Goal: Task Accomplishment & Management: Use online tool/utility

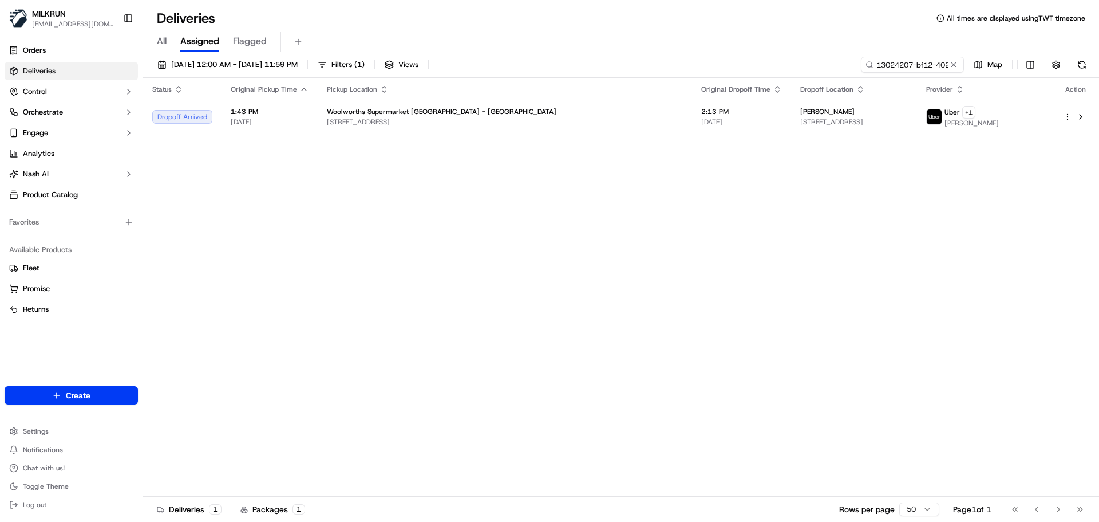
click at [908, 68] on input "13024207-bf12-4024-8d40-cdfe16b0dfab" at bounding box center [912, 65] width 103 height 16
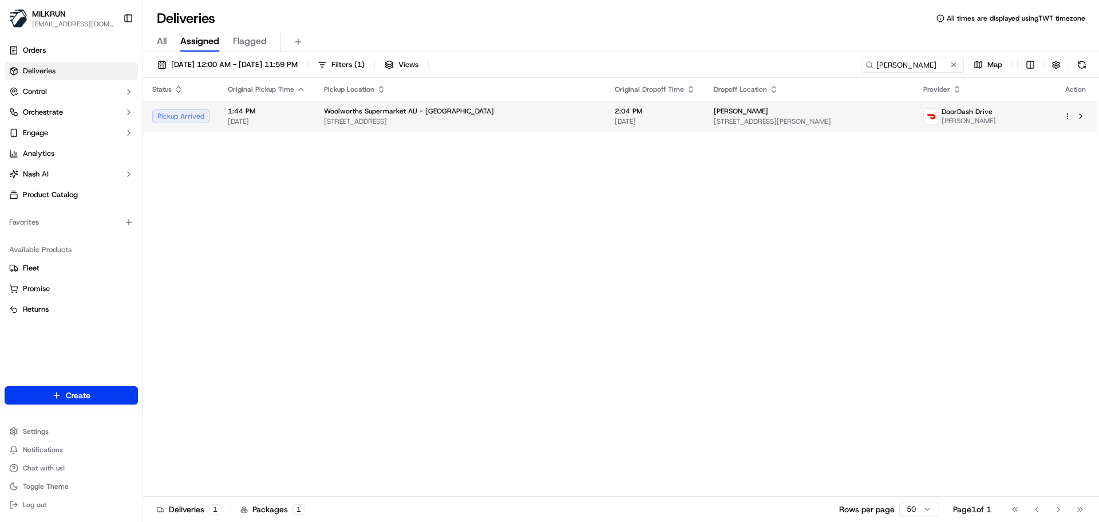
click at [367, 118] on span "[STREET_ADDRESS]" at bounding box center [460, 121] width 273 height 9
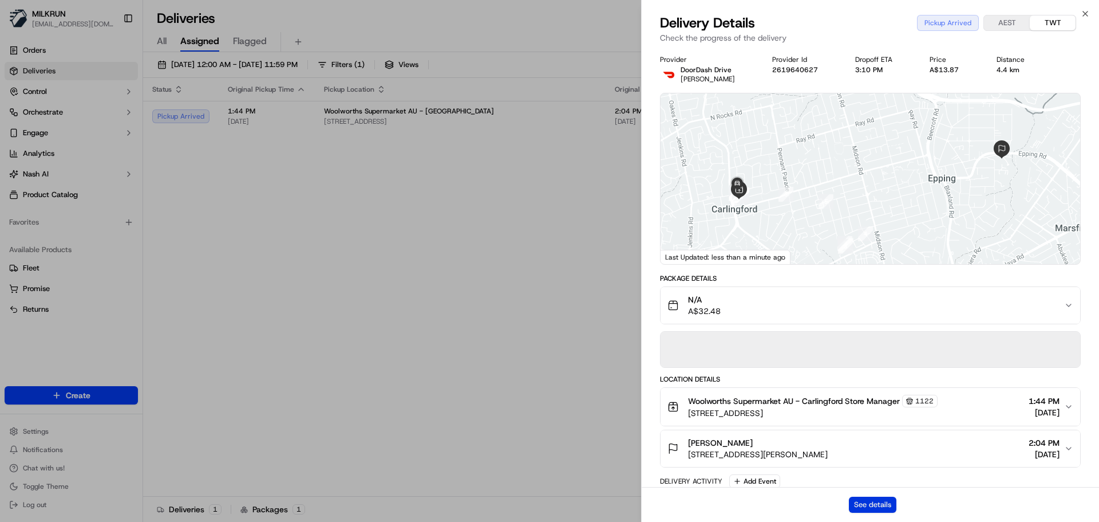
drag, startPoint x: 886, startPoint y: 503, endPoint x: 885, endPoint y: 508, distance: 5.8
click at [886, 506] on button "See details" at bounding box center [873, 504] width 48 height 16
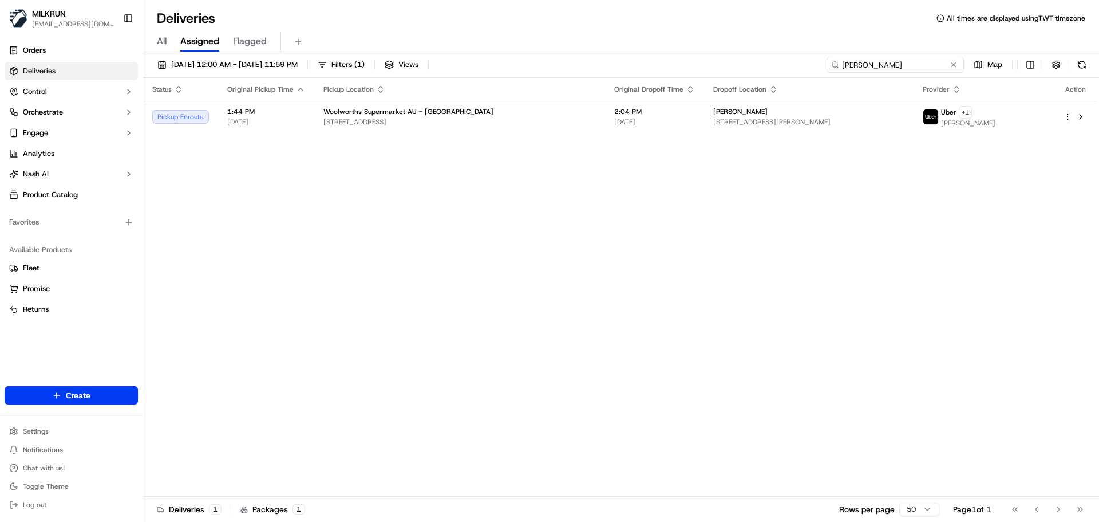
click at [905, 69] on input "[PERSON_NAME]" at bounding box center [895, 65] width 137 height 16
paste input "[PERSON_NAME]"
click at [862, 74] on div "[DATE] 12:00 AM - [DATE] 11:59 PM Filters ( 1 ) Views [PERSON_NAME] Map" at bounding box center [621, 67] width 956 height 21
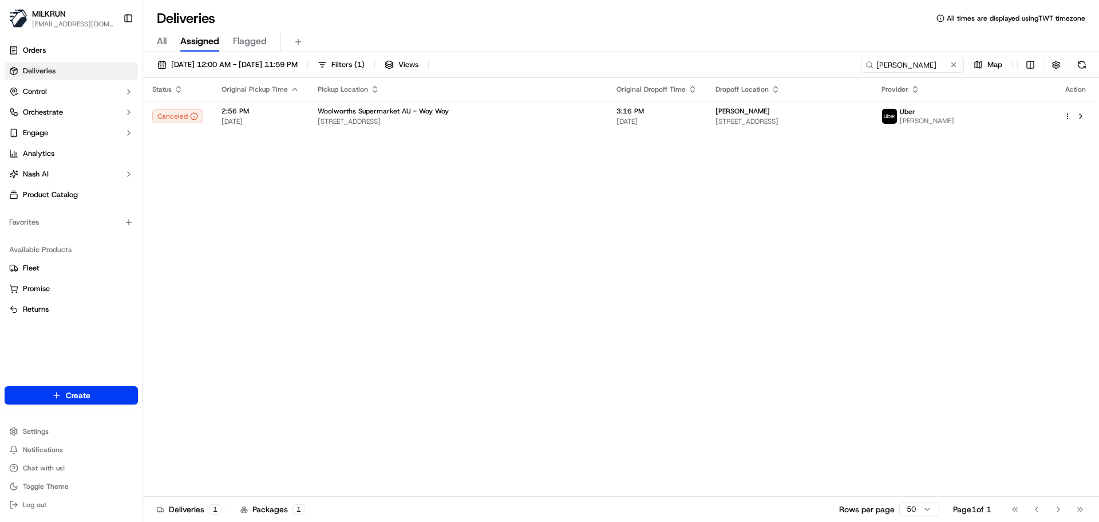
click at [862, 74] on div "[DATE] 12:00 AM - [DATE] 11:59 PM Filters ( 1 ) Views [PERSON_NAME] Map" at bounding box center [621, 67] width 956 height 21
click at [909, 64] on input "Elaine McCarthy" at bounding box center [895, 65] width 137 height 16
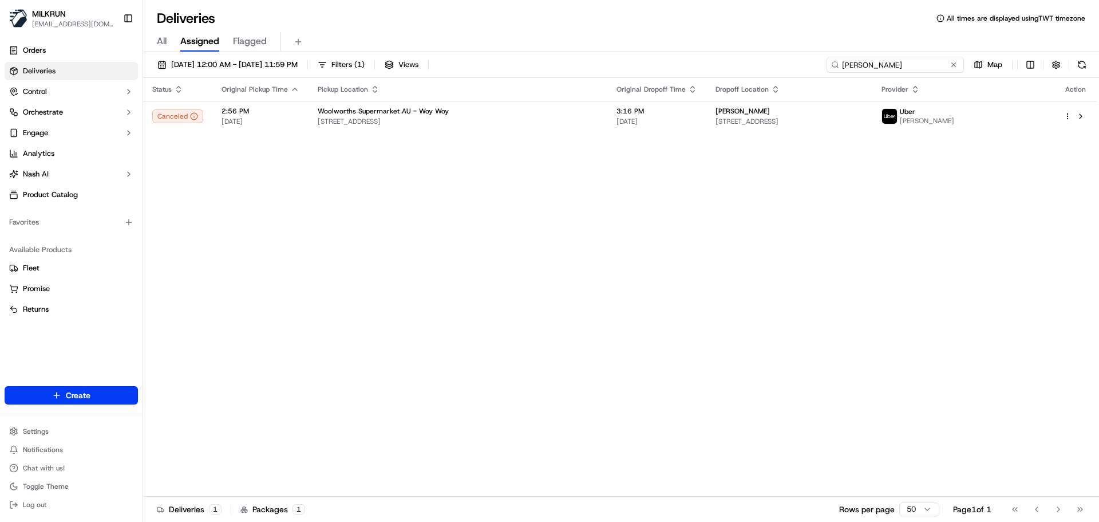
paste input "[PERSON_NAME]"
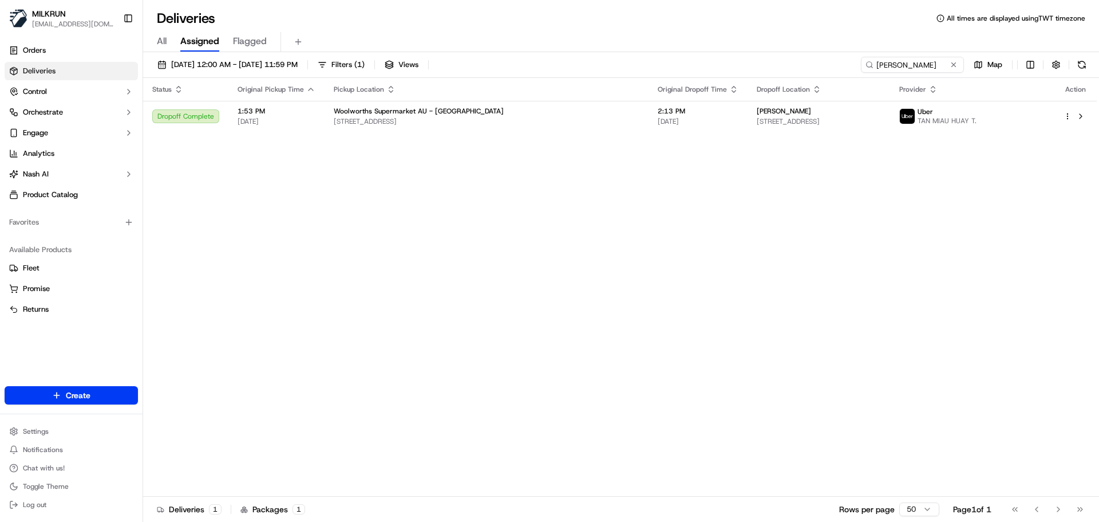
click at [329, 253] on div "Status Original Pickup Time Pickup Location Original Dropoff Time Dropoff Locat…" at bounding box center [620, 287] width 954 height 419
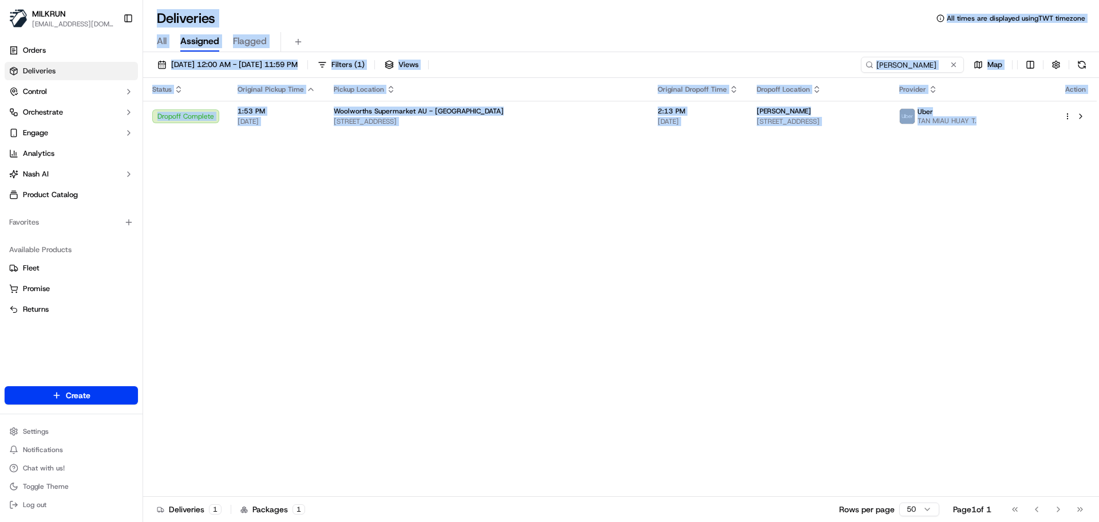
drag, startPoint x: 329, startPoint y: 253, endPoint x: 330, endPoint y: -31, distance: 283.5
click at [330, 0] on html "MILKRUN snatividad@woolworths.com.au Toggle Sidebar Orders Deliveries Control O…" at bounding box center [549, 261] width 1099 height 522
click at [459, 230] on div "Status Original Pickup Time Pickup Location Original Dropoff Time Dropoff Locat…" at bounding box center [620, 287] width 954 height 419
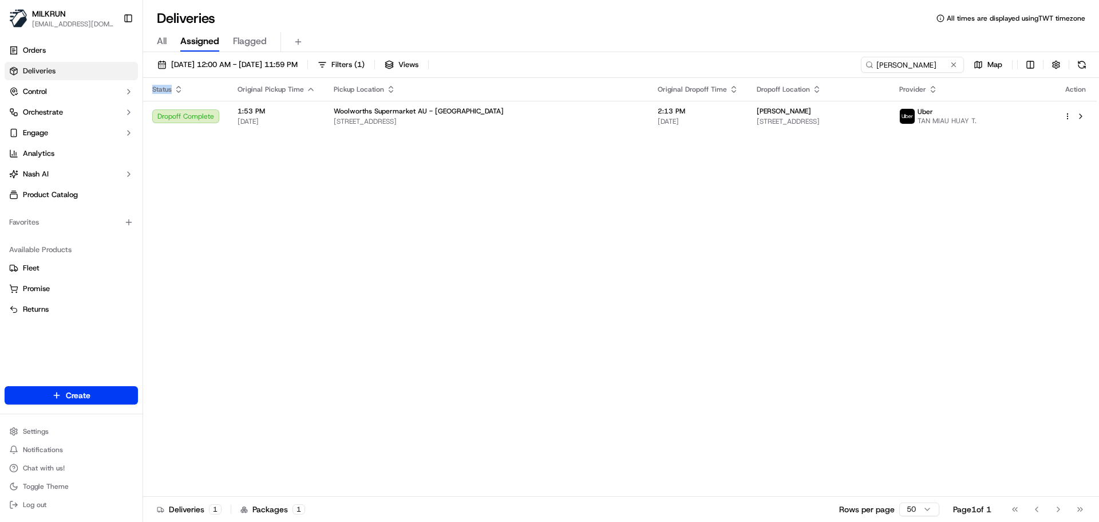
click at [459, 230] on div "Status Original Pickup Time Pickup Location Original Dropoff Time Dropoff Locat…" at bounding box center [620, 287] width 954 height 419
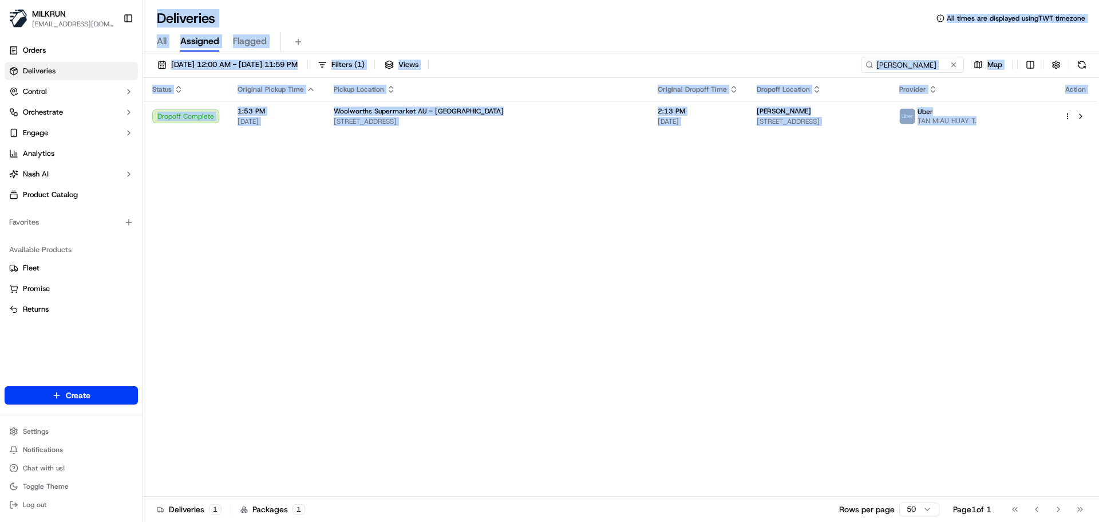
drag, startPoint x: 459, startPoint y: 230, endPoint x: 513, endPoint y: -69, distance: 304.4
click at [513, 0] on html "MILKRUN snatividad@woolworths.com.au Toggle Sidebar Orders Deliveries Control O…" at bounding box center [549, 261] width 1099 height 522
click at [542, 305] on div "Status Original Pickup Time Pickup Location Original Dropoff Time Dropoff Locat…" at bounding box center [620, 287] width 954 height 419
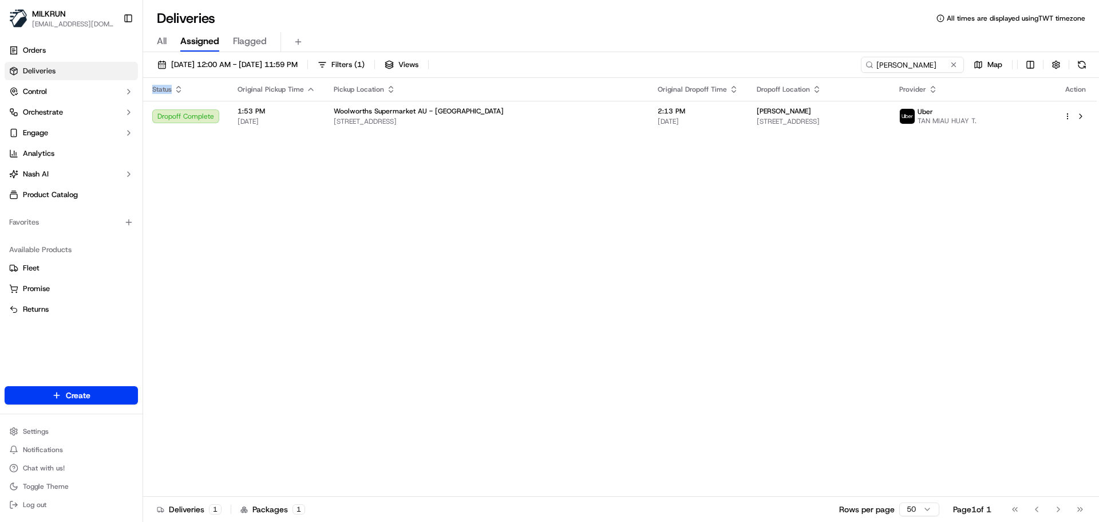
click at [542, 305] on div "Status Original Pickup Time Pickup Location Original Dropoff Time Dropoff Locat…" at bounding box center [620, 287] width 954 height 419
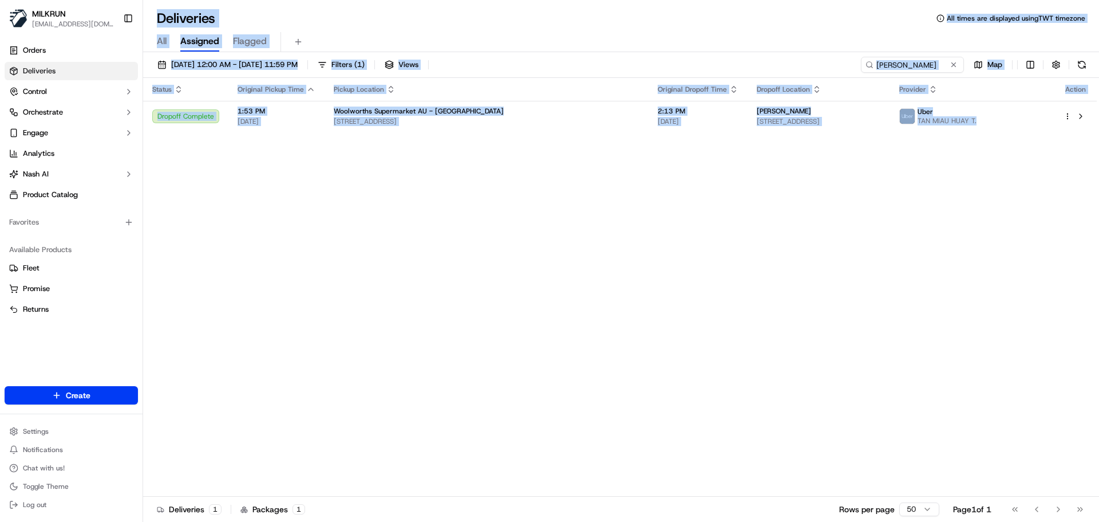
drag, startPoint x: 542, startPoint y: 305, endPoint x: 545, endPoint y: -67, distance: 371.6
click at [545, 0] on html "MILKRUN snatividad@woolworths.com.au Toggle Sidebar Orders Deliveries Control O…" at bounding box center [549, 261] width 1099 height 522
click at [511, 350] on div "Status Original Pickup Time Pickup Location Original Dropoff Time Dropoff Locat…" at bounding box center [620, 287] width 954 height 419
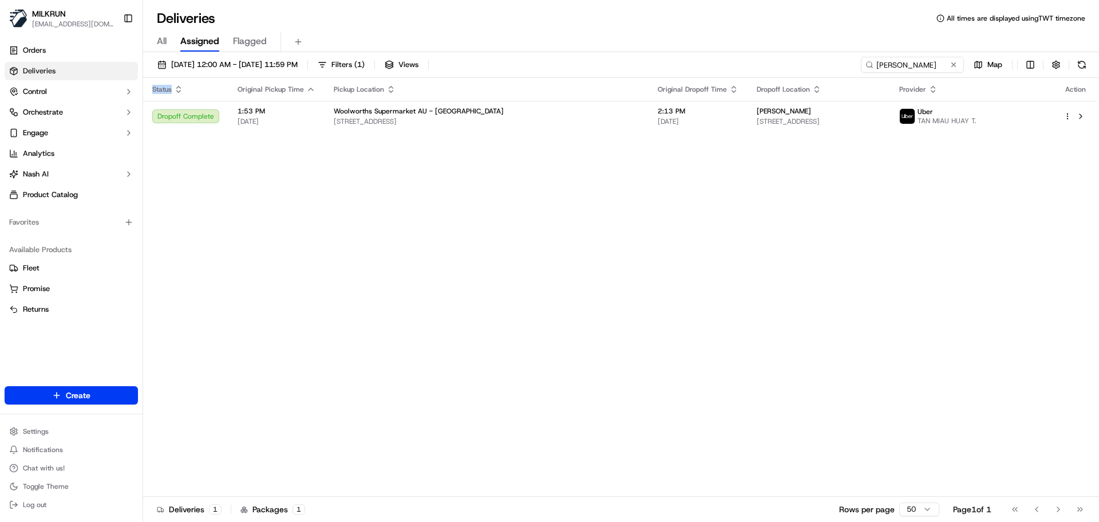
click at [511, 350] on div "Status Original Pickup Time Pickup Location Original Dropoff Time Dropoff Locat…" at bounding box center [620, 287] width 954 height 419
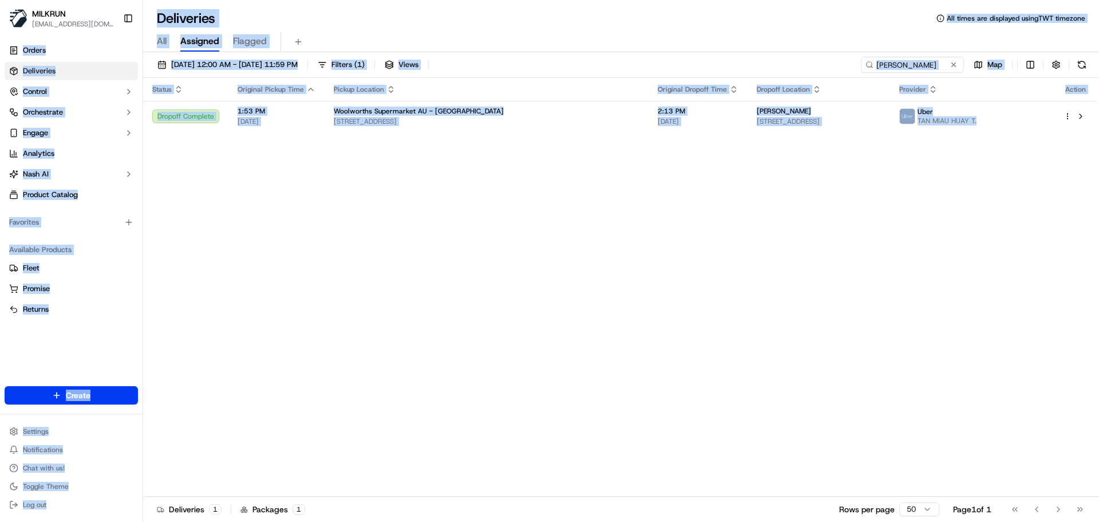
drag, startPoint x: 511, startPoint y: 350, endPoint x: 109, endPoint y: -4, distance: 536.4
click at [109, 0] on html "MILKRUN snatividad@woolworths.com.au Toggle Sidebar Orders Deliveries Control O…" at bounding box center [549, 261] width 1099 height 522
click at [455, 289] on div "Status Original Pickup Time Pickup Location Original Dropoff Time Dropoff Locat…" at bounding box center [620, 287] width 954 height 419
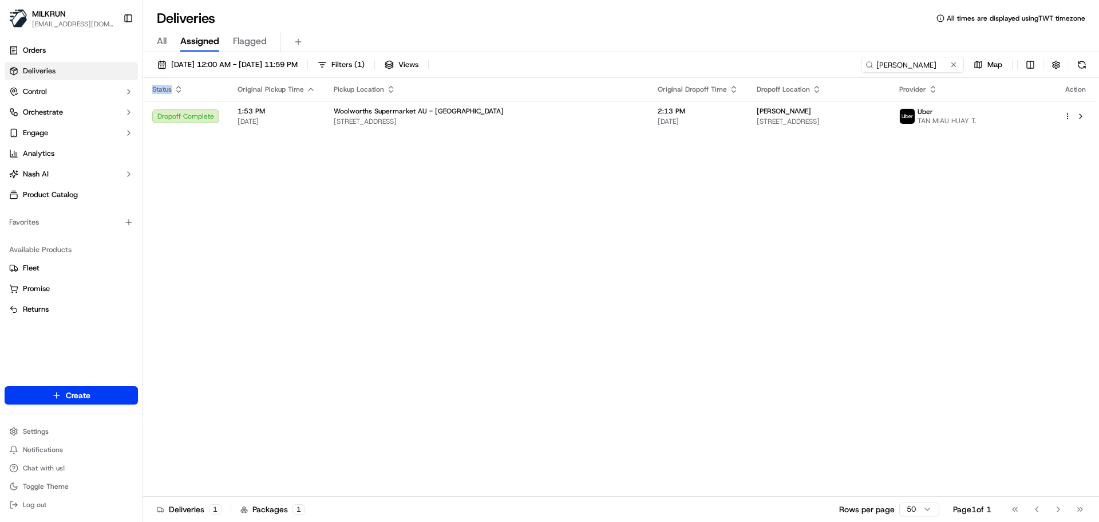
click at [455, 289] on div "Status Original Pickup Time Pickup Location Original Dropoff Time Dropoff Locat…" at bounding box center [620, 287] width 954 height 419
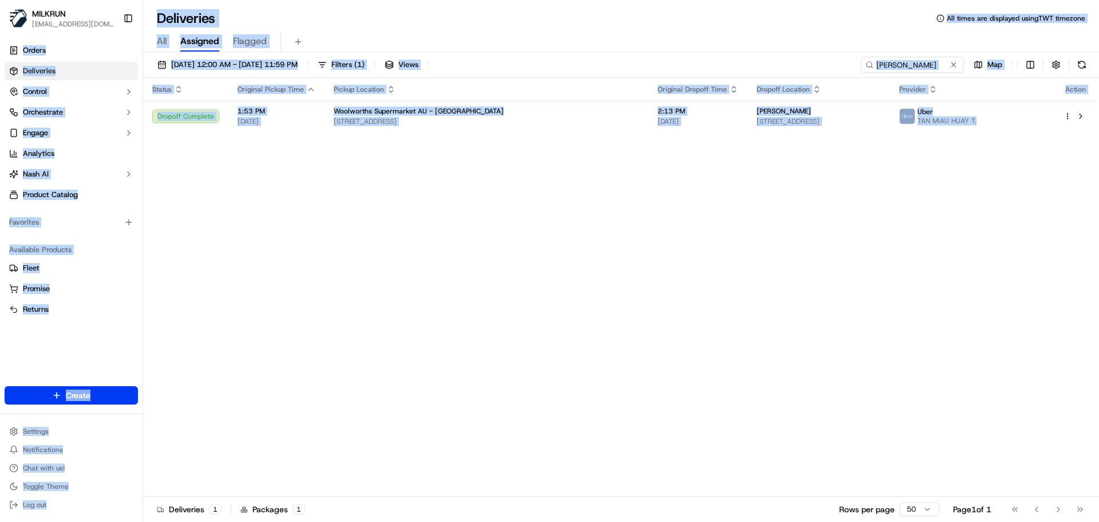
drag, startPoint x: 455, startPoint y: 289, endPoint x: 88, endPoint y: -7, distance: 472.4
click at [88, 0] on html "MILKRUN snatividad@woolworths.com.au Toggle Sidebar Orders Deliveries Control O…" at bounding box center [549, 261] width 1099 height 522
click at [442, 261] on div "Status Original Pickup Time Pickup Location Original Dropoff Time Dropoff Locat…" at bounding box center [620, 287] width 954 height 419
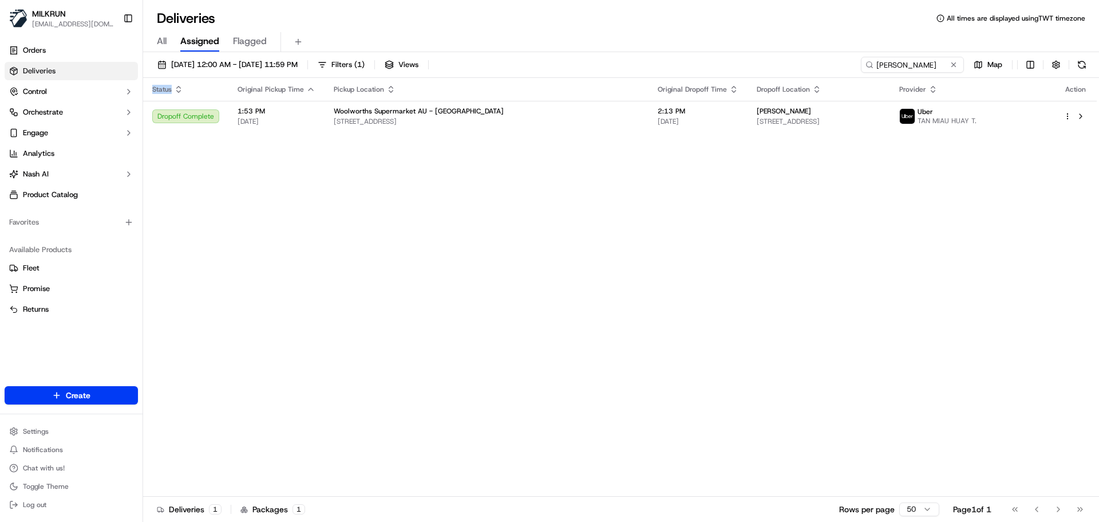
click at [442, 261] on div "Status Original Pickup Time Pickup Location Original Dropoff Time Dropoff Locat…" at bounding box center [620, 287] width 954 height 419
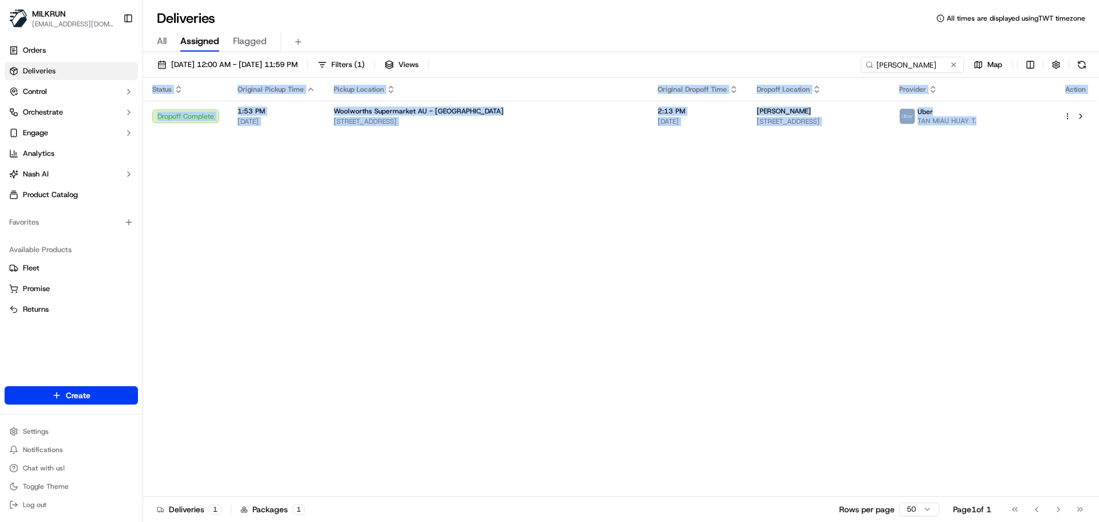
click at [442, 261] on div "Status Original Pickup Time Pickup Location Original Dropoff Time Dropoff Locat…" at bounding box center [620, 287] width 954 height 419
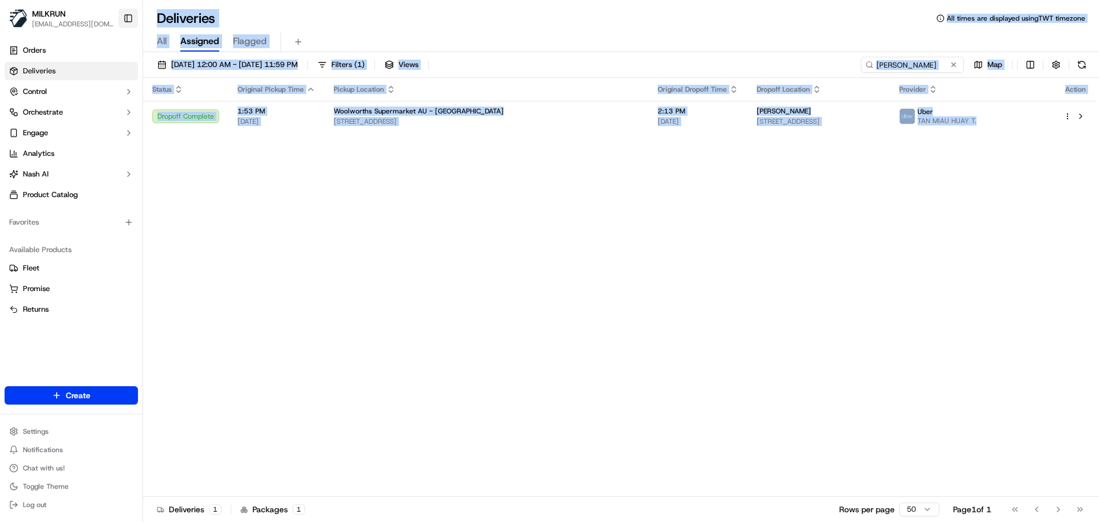
drag, startPoint x: 442, startPoint y: 261, endPoint x: 133, endPoint y: 14, distance: 395.2
click at [133, 14] on div "MILKRUN snatividad@woolworths.com.au Toggle Sidebar Orders Deliveries Control O…" at bounding box center [549, 261] width 1099 height 522
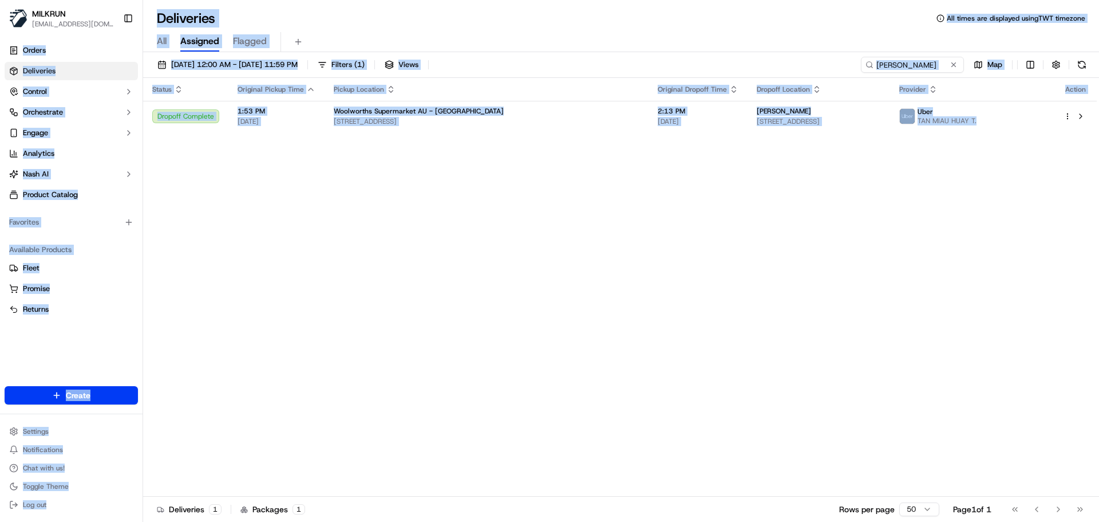
click at [464, 253] on div "Status Original Pickup Time Pickup Location Original Dropoff Time Dropoff Locat…" at bounding box center [620, 287] width 954 height 419
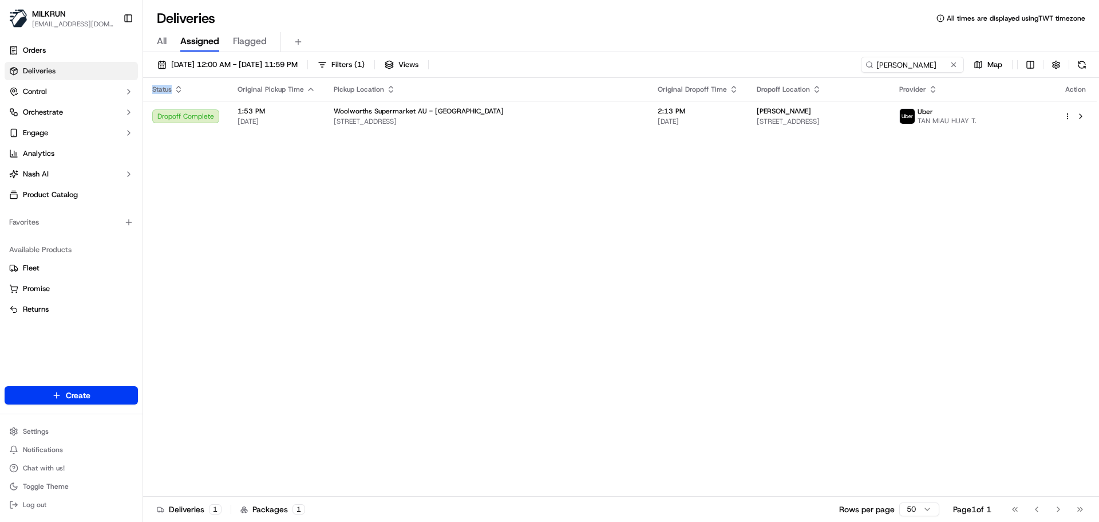
click at [464, 253] on div "Status Original Pickup Time Pickup Location Original Dropoff Time Dropoff Locat…" at bounding box center [620, 287] width 954 height 419
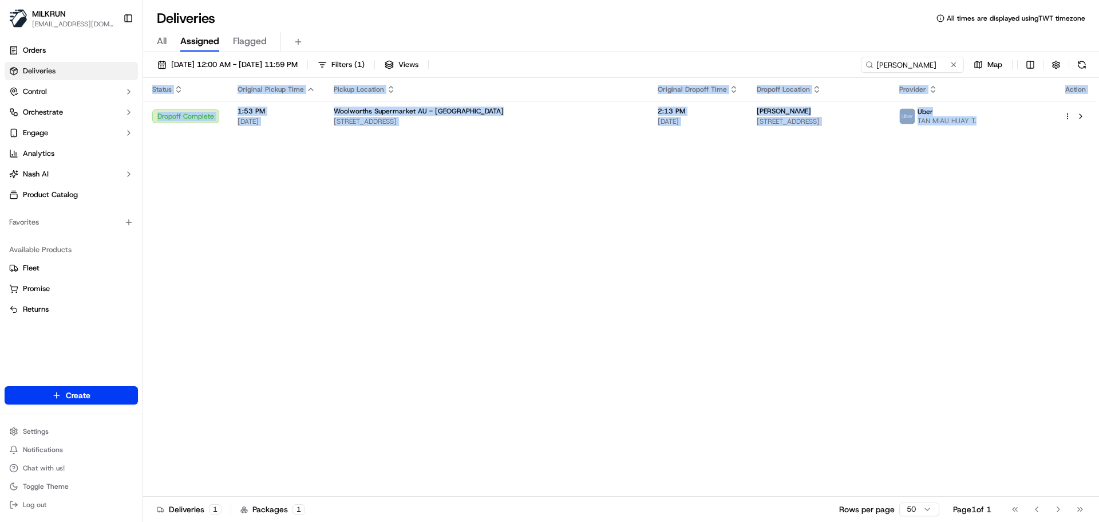
click at [464, 253] on div "Status Original Pickup Time Pickup Location Original Dropoff Time Dropoff Locat…" at bounding box center [620, 287] width 954 height 419
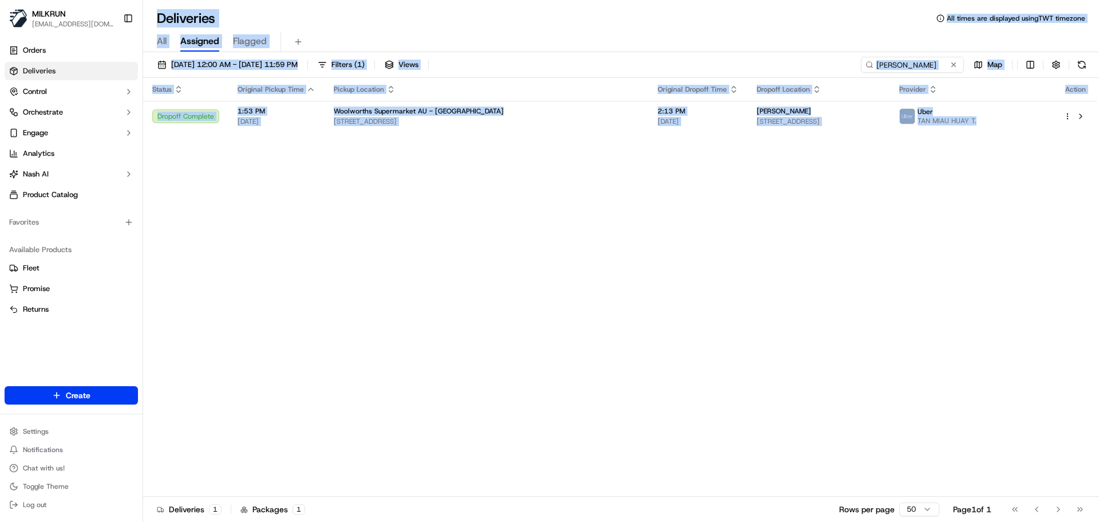
drag, startPoint x: 464, startPoint y: 253, endPoint x: 399, endPoint y: 1, distance: 260.1
click at [399, 2] on div "Deliveries All times are displayed using TWT timezone All Assigned Flagged 19/0…" at bounding box center [621, 261] width 956 height 522
click at [584, 230] on div "Status Original Pickup Time Pickup Location Original Dropoff Time Dropoff Locat…" at bounding box center [620, 287] width 954 height 419
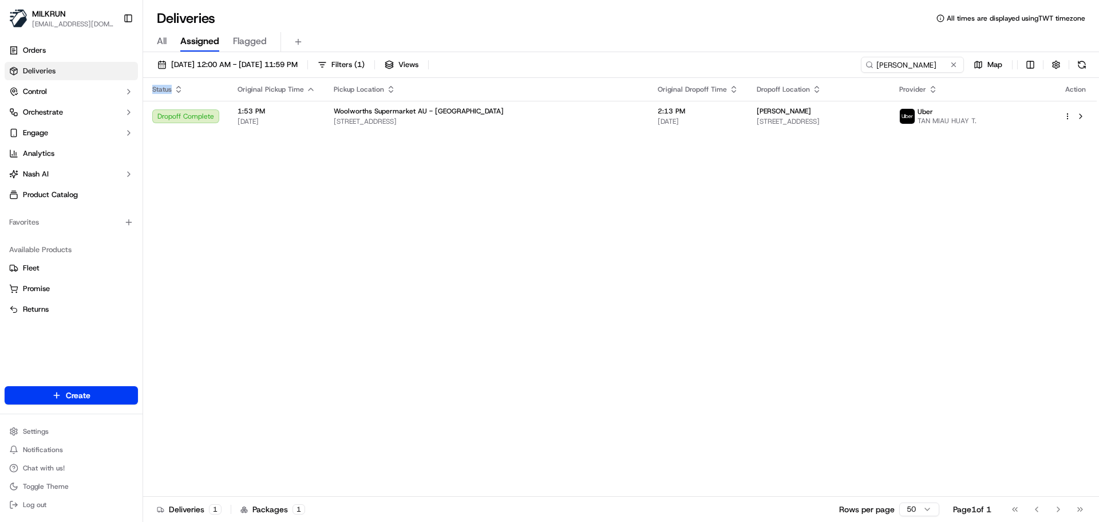
click at [584, 230] on div "Status Original Pickup Time Pickup Location Original Dropoff Time Dropoff Locat…" at bounding box center [620, 287] width 954 height 419
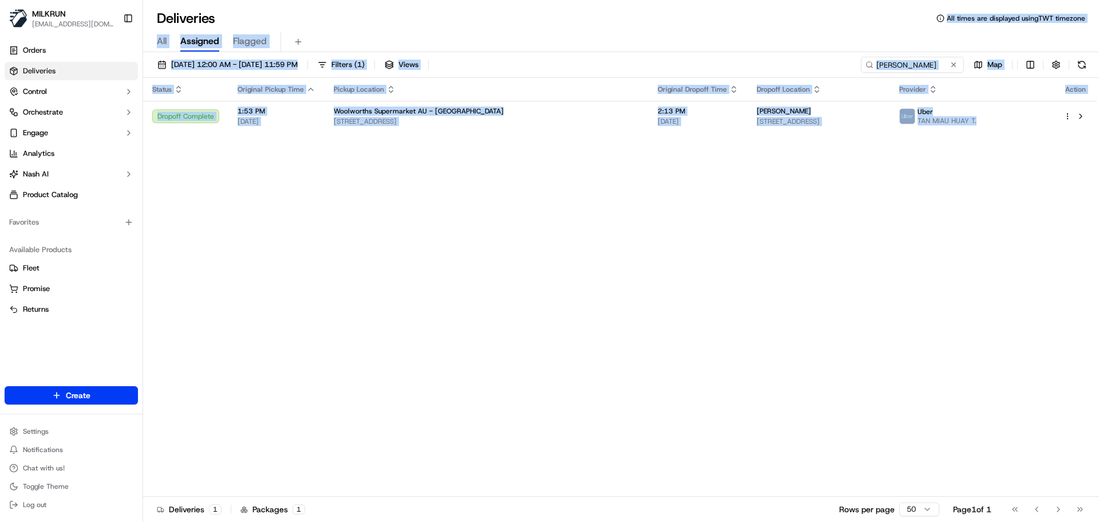
drag, startPoint x: 584, startPoint y: 230, endPoint x: 608, endPoint y: -61, distance: 291.9
click at [608, 0] on html "MILKRUN snatividad@woolworths.com.au Toggle Sidebar Orders Deliveries Control O…" at bounding box center [549, 261] width 1099 height 522
click at [574, 220] on div "Status Original Pickup Time Pickup Location Original Dropoff Time Dropoff Locat…" at bounding box center [620, 287] width 954 height 419
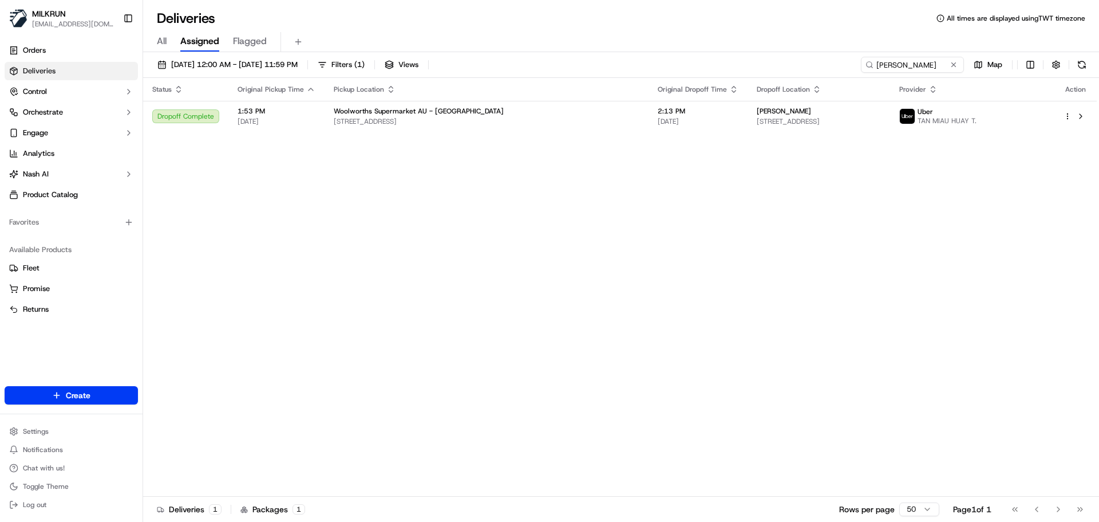
click at [574, 220] on div "Status Original Pickup Time Pickup Location Original Dropoff Time Dropoff Locat…" at bounding box center [620, 287] width 954 height 419
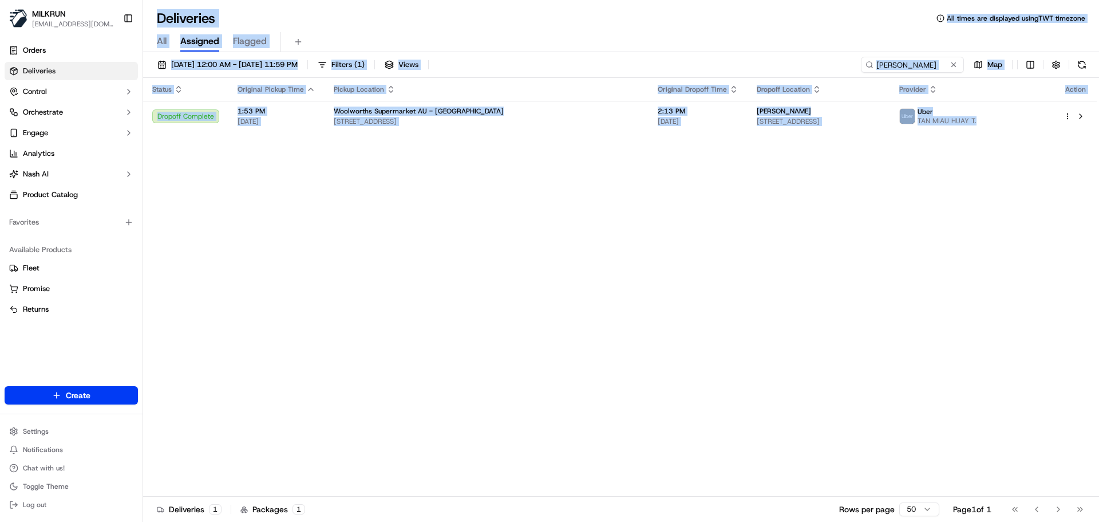
drag, startPoint x: 574, startPoint y: 220, endPoint x: 577, endPoint y: -3, distance: 223.9
click at [577, 0] on html "MILKRUN snatividad@woolworths.com.au Toggle Sidebar Orders Deliveries Control O…" at bounding box center [549, 261] width 1099 height 522
click at [602, 260] on div "Status Original Pickup Time Pickup Location Original Dropoff Time Dropoff Locat…" at bounding box center [620, 287] width 954 height 419
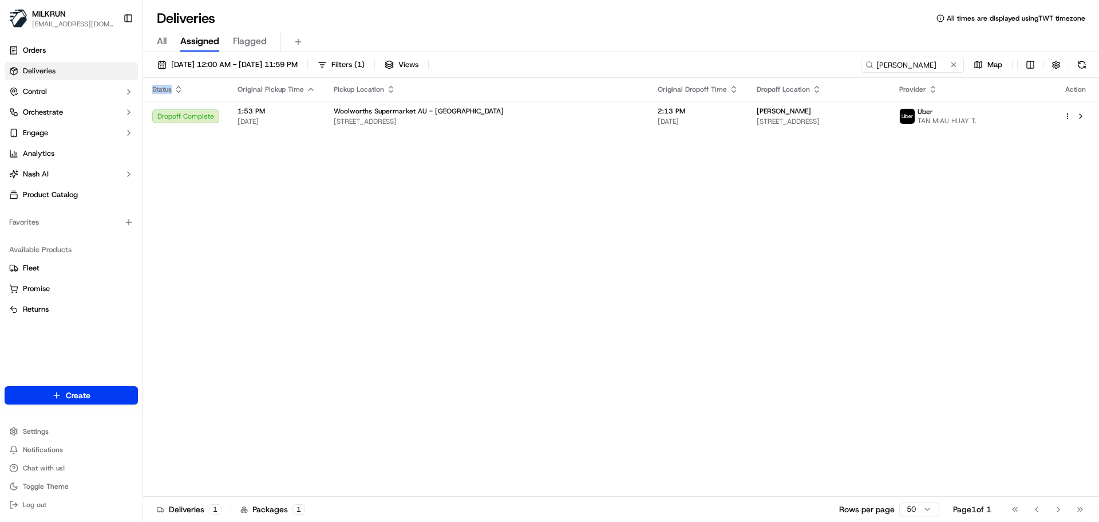
click at [602, 260] on div "Status Original Pickup Time Pickup Location Original Dropoff Time Dropoff Locat…" at bounding box center [620, 287] width 954 height 419
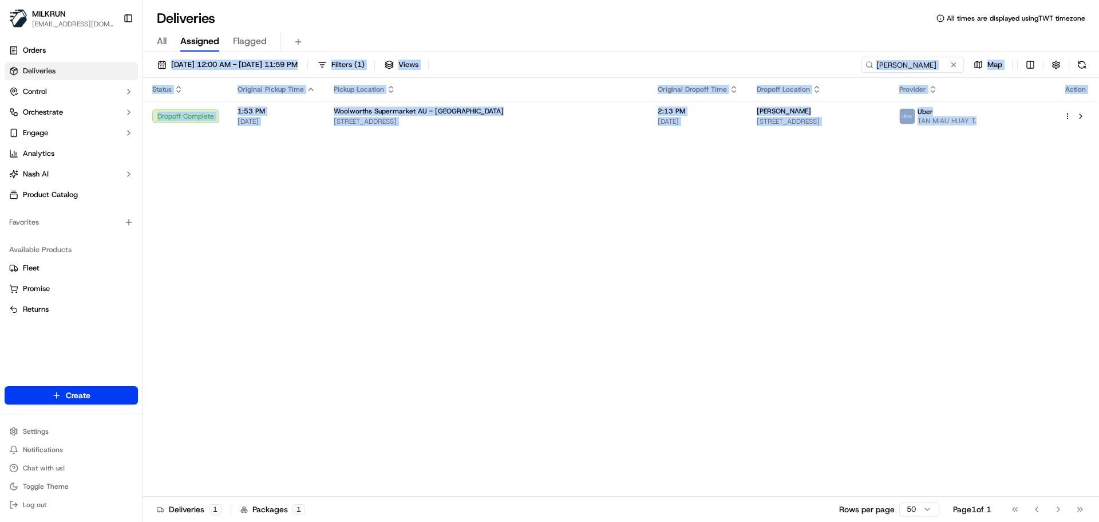
drag, startPoint x: 602, startPoint y: 260, endPoint x: 661, endPoint y: 40, distance: 228.1
click at [653, 27] on div "Deliveries All times are displayed using TWT timezone All Assigned Flagged 19/0…" at bounding box center [621, 261] width 956 height 522
click at [659, 235] on div "Status Original Pickup Time Pickup Location Original Dropoff Time Dropoff Locat…" at bounding box center [620, 287] width 954 height 419
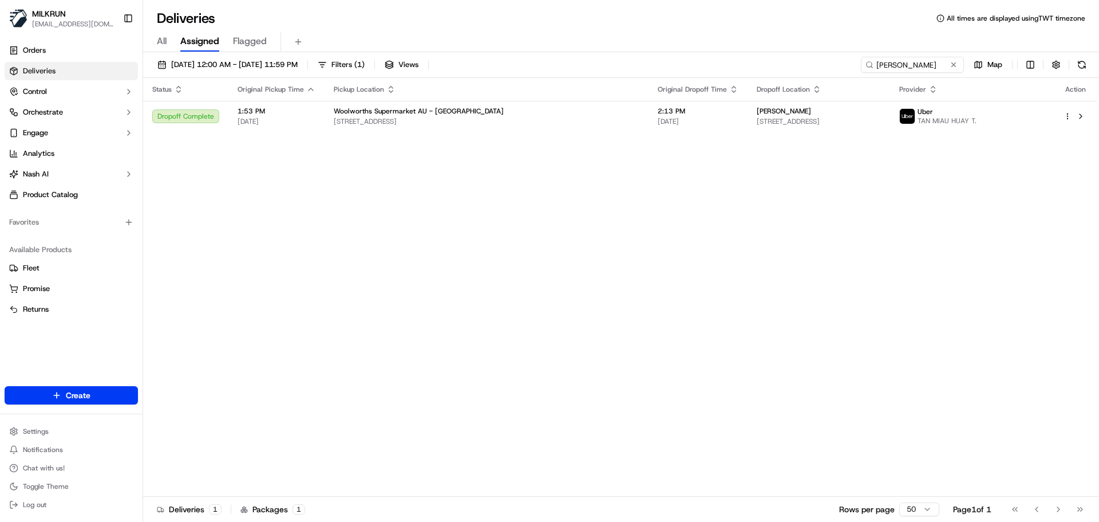
click at [458, 258] on div "Status Original Pickup Time Pickup Location Original Dropoff Time Dropoff Locat…" at bounding box center [620, 287] width 954 height 419
click at [913, 61] on input "[PERSON_NAME]" at bounding box center [895, 65] width 137 height 16
paste input "Gareth Robinson"
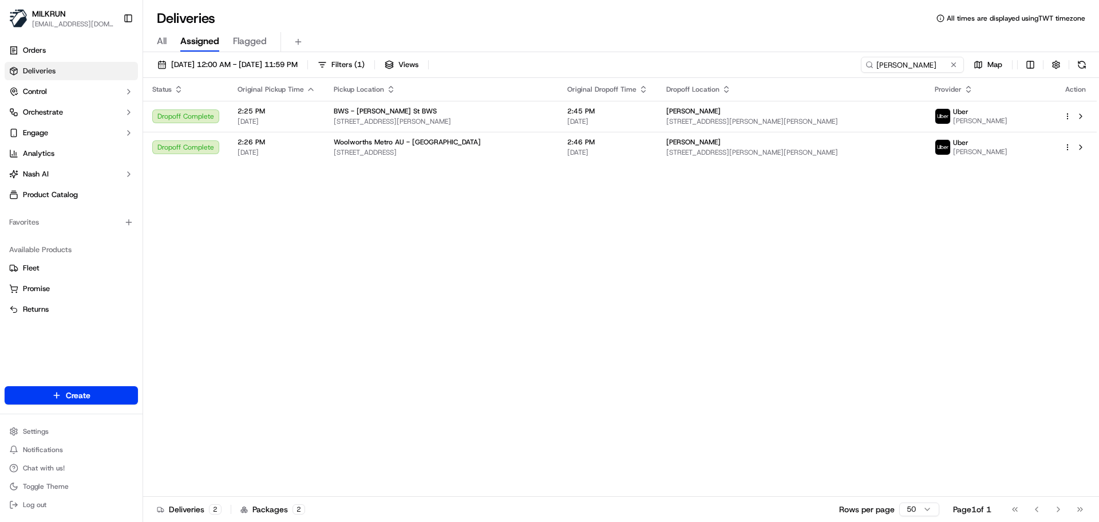
click at [361, 232] on div "Status Original Pickup Time Pickup Location Original Dropoff Time Dropoff Locat…" at bounding box center [620, 287] width 954 height 419
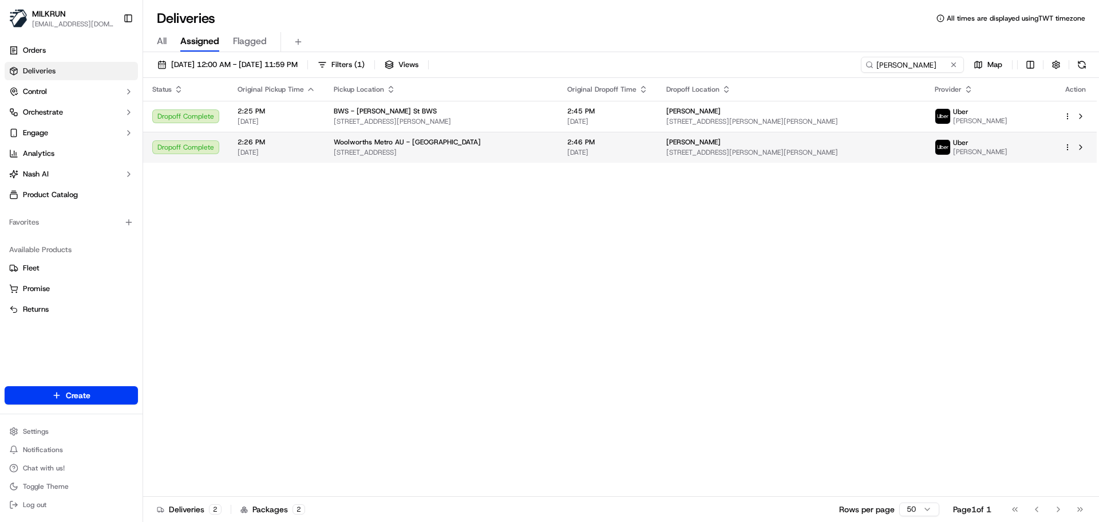
click at [378, 157] on td "Woolworths Metro AU - Spring Hill 365 Turbot St, Spring Hill, QLD 4000, AU" at bounding box center [442, 147] width 234 height 31
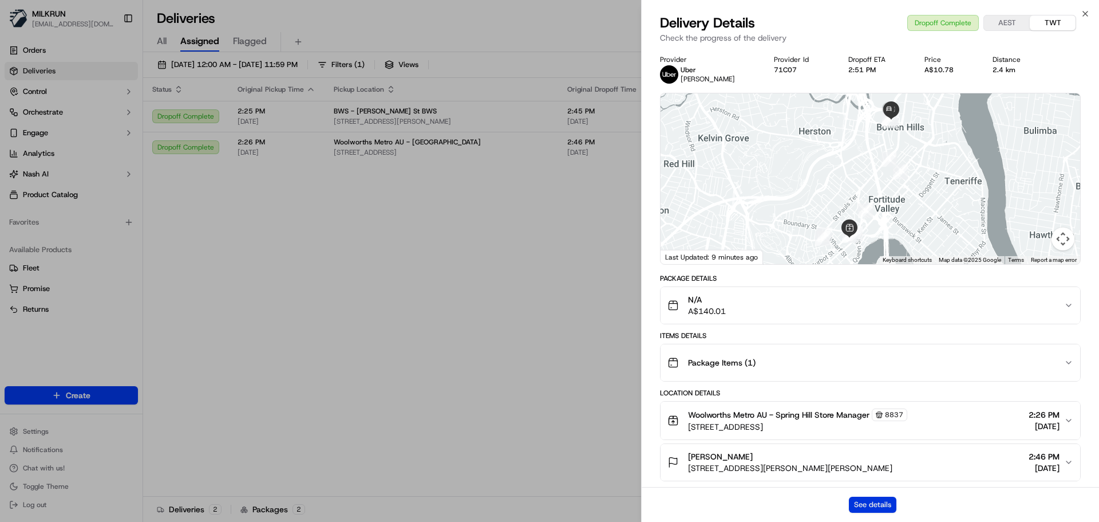
click at [874, 511] on button "See details" at bounding box center [873, 504] width 48 height 16
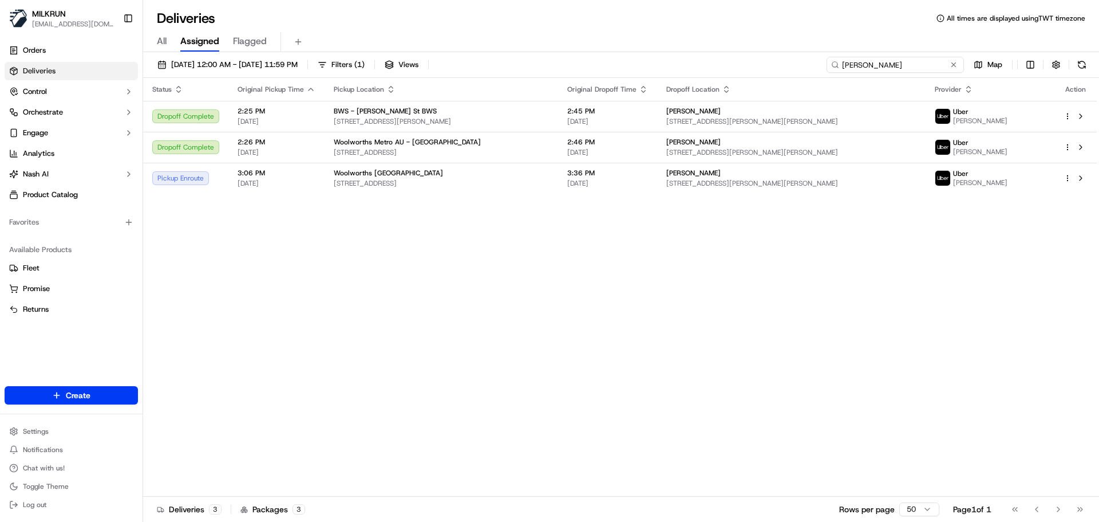
click at [914, 66] on input "Gareth Robinson" at bounding box center [895, 65] width 137 height 16
paste input "jessica shaw"
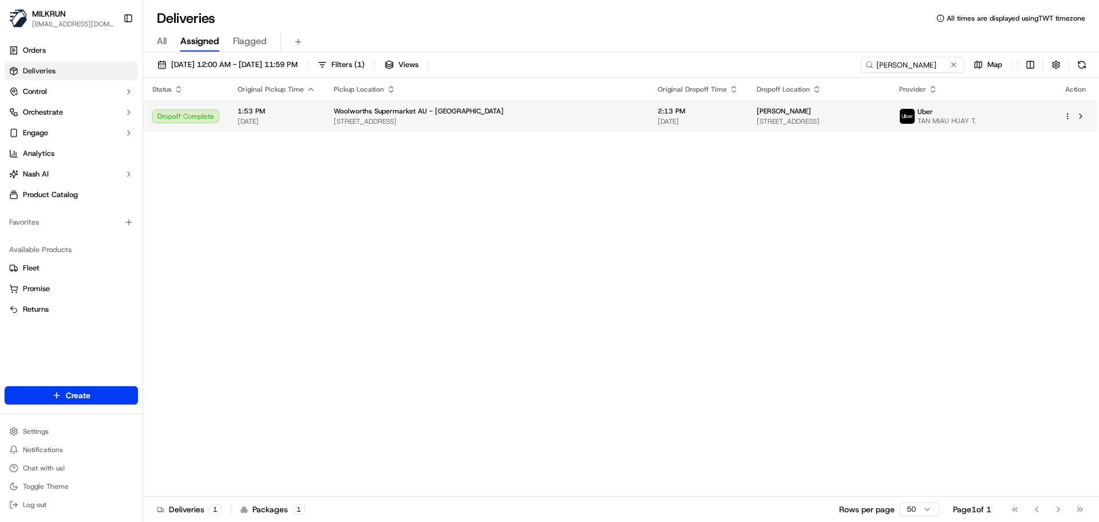
click at [463, 124] on span "53 Lake Haven Drive, Lake Haven, NSW 2263, AU" at bounding box center [487, 121] width 306 height 9
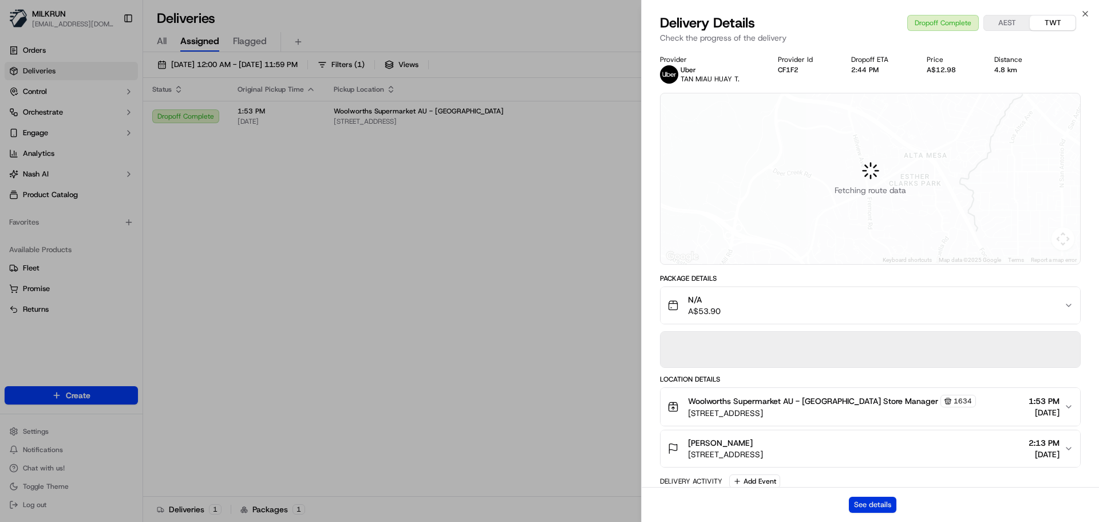
click at [882, 504] on button "See details" at bounding box center [873, 504] width 48 height 16
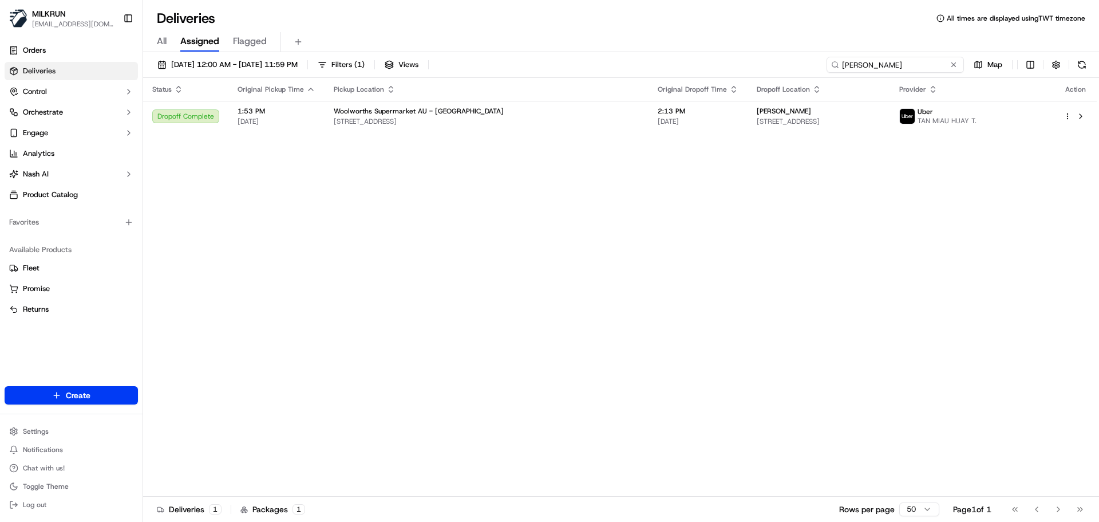
click at [878, 62] on input "jessica shaw" at bounding box center [895, 65] width 137 height 16
click at [877, 61] on input "jessica shaw" at bounding box center [895, 65] width 137 height 16
paste input "[PERSON_NAME]"
type input "[PERSON_NAME]"
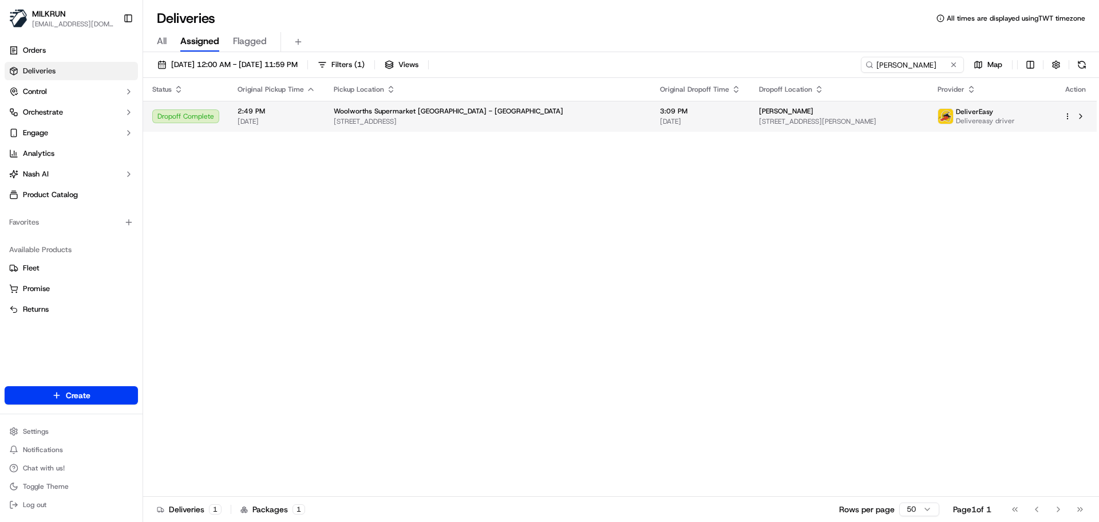
drag, startPoint x: 309, startPoint y: 232, endPoint x: 410, endPoint y: 103, distance: 163.6
click at [313, 224] on div "Status Original Pickup Time Pickup Location Original Dropoff Time Dropoff Locat…" at bounding box center [620, 287] width 954 height 419
click at [412, 120] on span "[STREET_ADDRESS]" at bounding box center [488, 121] width 308 height 9
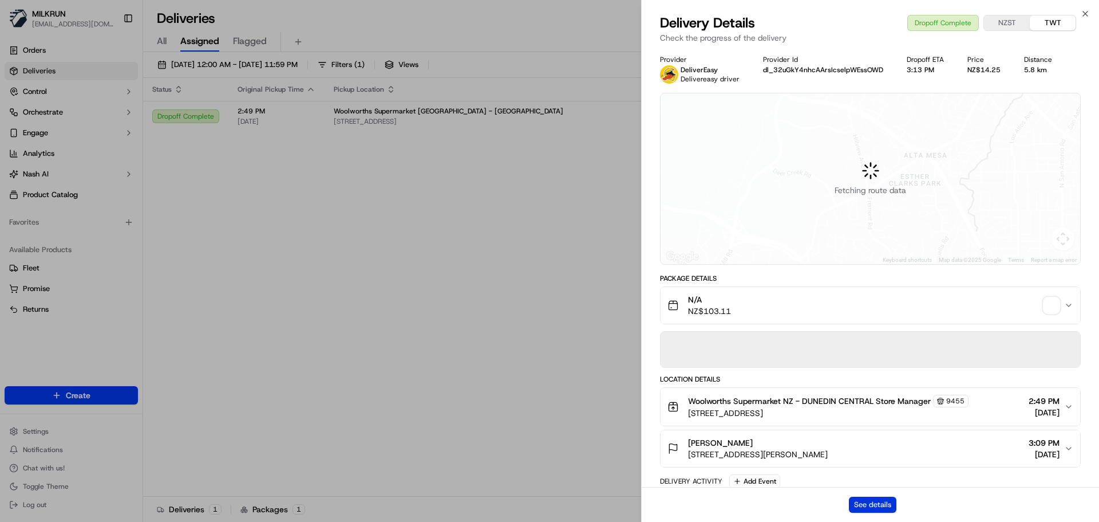
click at [854, 508] on button "See details" at bounding box center [873, 504] width 48 height 16
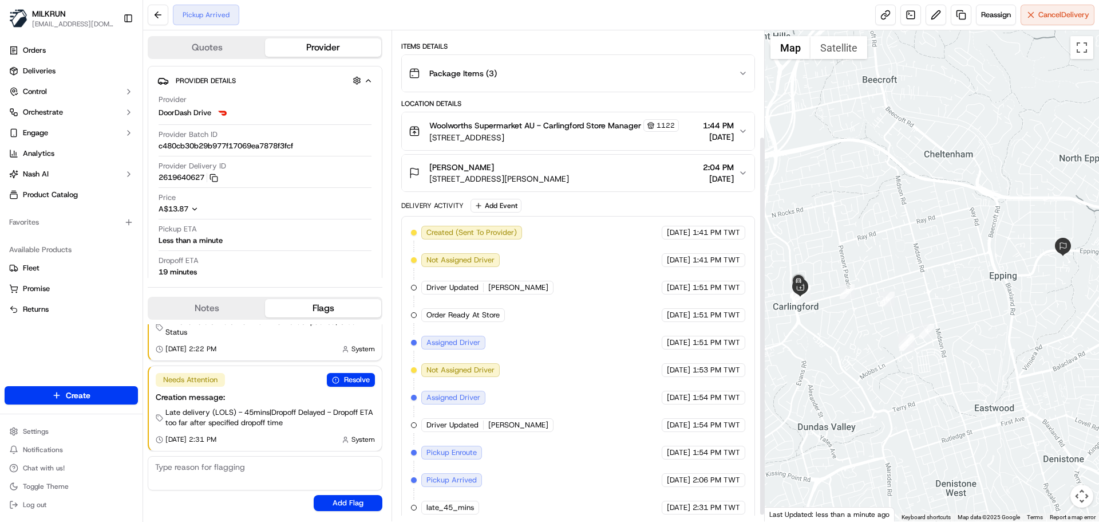
scroll to position [145, 0]
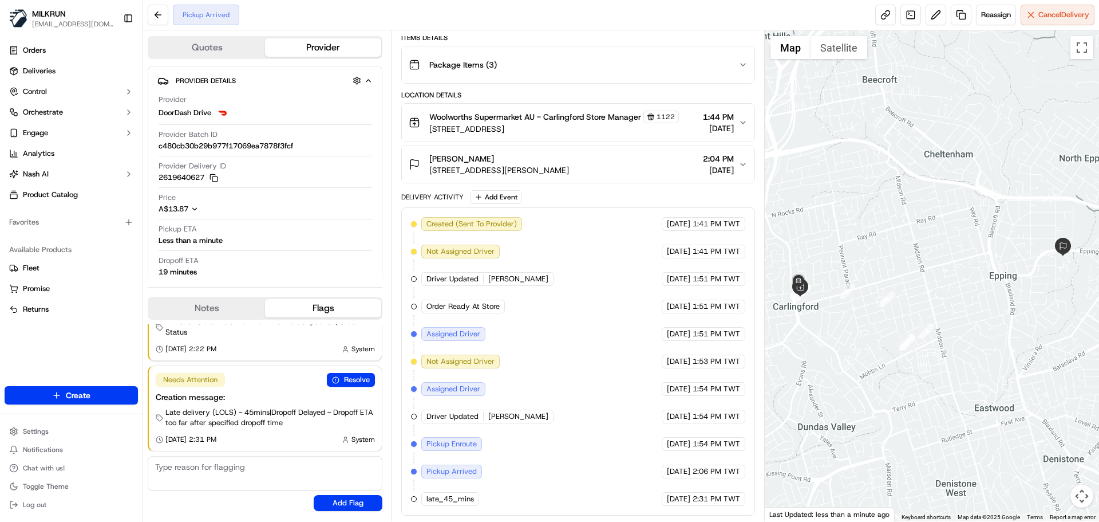
click at [674, 475] on span "[DATE]" at bounding box center [678, 471] width 23 height 10
drag, startPoint x: 674, startPoint y: 475, endPoint x: 716, endPoint y: 492, distance: 45.2
click at [716, 492] on div "Created (Sent To Provider) DoorDash Drive 19/09/2025 1:41 PM TWT Not Assigned D…" at bounding box center [578, 361] width 334 height 289
click at [716, 492] on div "19/09/2025 2:31 PM TWT" at bounding box center [704, 499] width 84 height 14
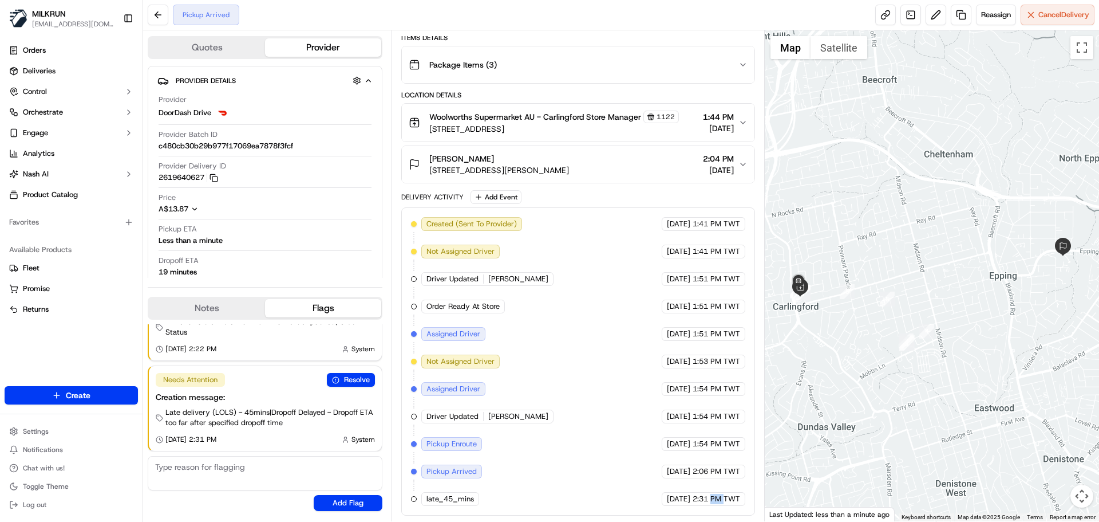
click at [716, 492] on div "19/09/2025 2:31 PM TWT" at bounding box center [704, 499] width 84 height 14
drag, startPoint x: 716, startPoint y: 492, endPoint x: 709, endPoint y: 456, distance: 36.6
click at [709, 455] on div "Created (Sent To Provider) DoorDash Drive 19/09/2025 1:41 PM TWT Not Assigned D…" at bounding box center [578, 361] width 334 height 289
click at [711, 494] on span "2:31 PM TWT" at bounding box center [717, 499] width 48 height 10
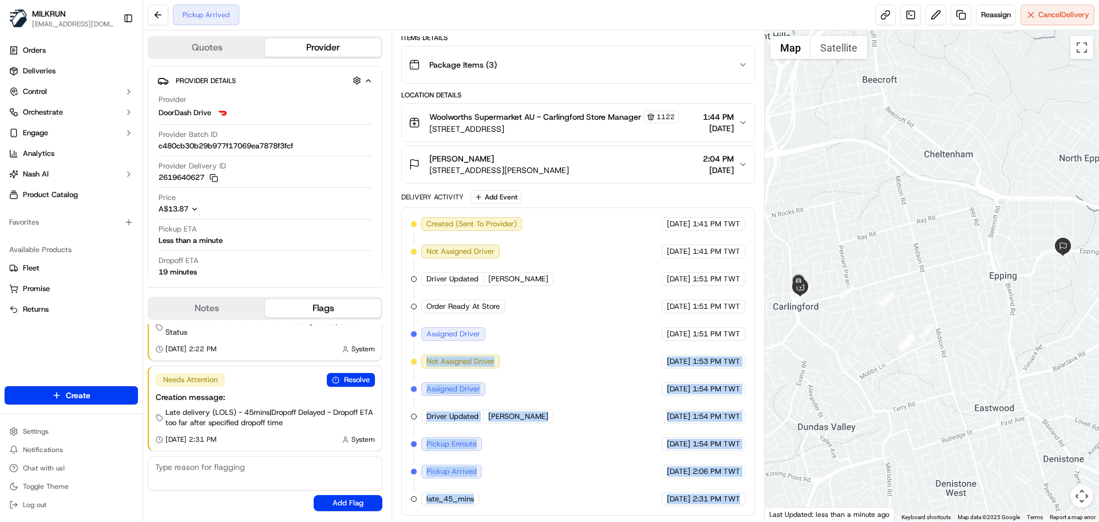
drag, startPoint x: 711, startPoint y: 494, endPoint x: 492, endPoint y: 366, distance: 253.8
click at [487, 357] on div "Created (Sent To Provider) DoorDash Drive 19/09/2025 1:41 PM TWT Not Assigned D…" at bounding box center [578, 361] width 334 height 289
click at [516, 435] on div "Created (Sent To Provider) DoorDash Drive 19/09/2025 1:41 PM TWT Not Assigned D…" at bounding box center [578, 361] width 334 height 289
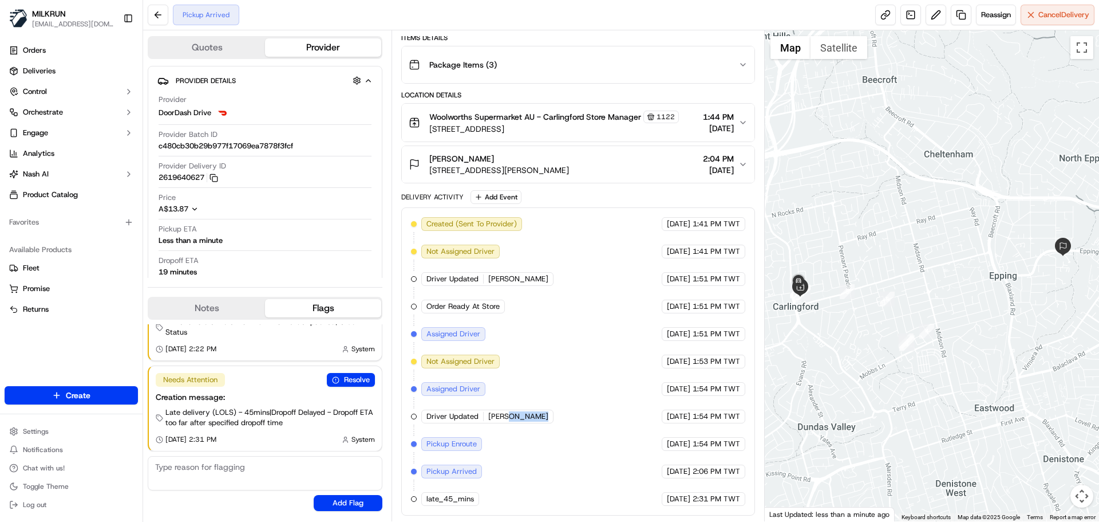
click at [516, 435] on div "Created (Sent To Provider) DoorDash Drive 19/09/2025 1:41 PM TWT Not Assigned D…" at bounding box center [578, 361] width 334 height 289
drag, startPoint x: 516, startPoint y: 435, endPoint x: 736, endPoint y: 490, distance: 226.8
click at [736, 490] on div "Created (Sent To Provider) DoorDash Drive 19/09/2025 1:41 PM TWT Not Assigned D…" at bounding box center [578, 361] width 334 height 289
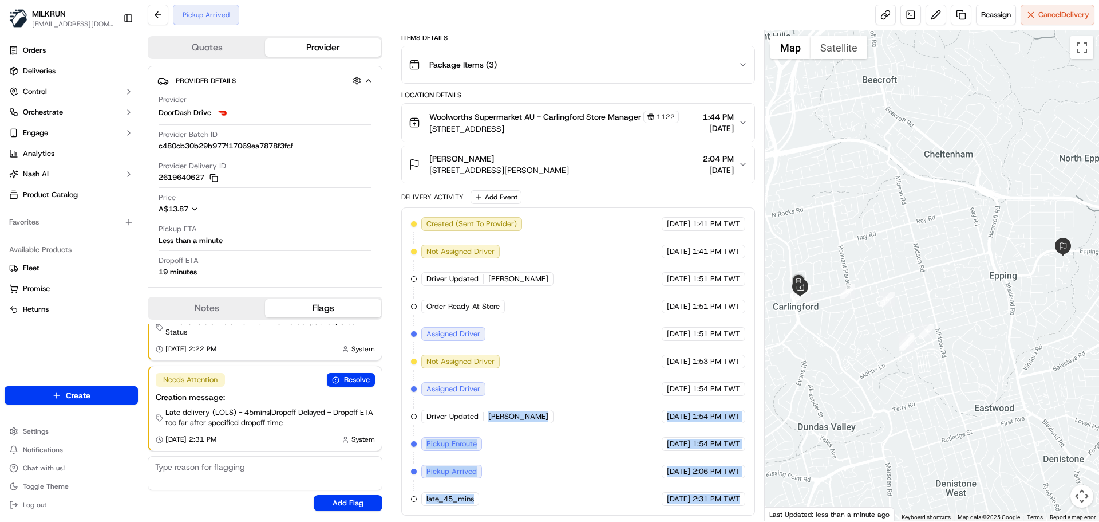
click at [695, 463] on div "Created (Sent To Provider) DoorDash Drive 19/09/2025 1:41 PM TWT Not Assigned D…" at bounding box center [578, 361] width 334 height 289
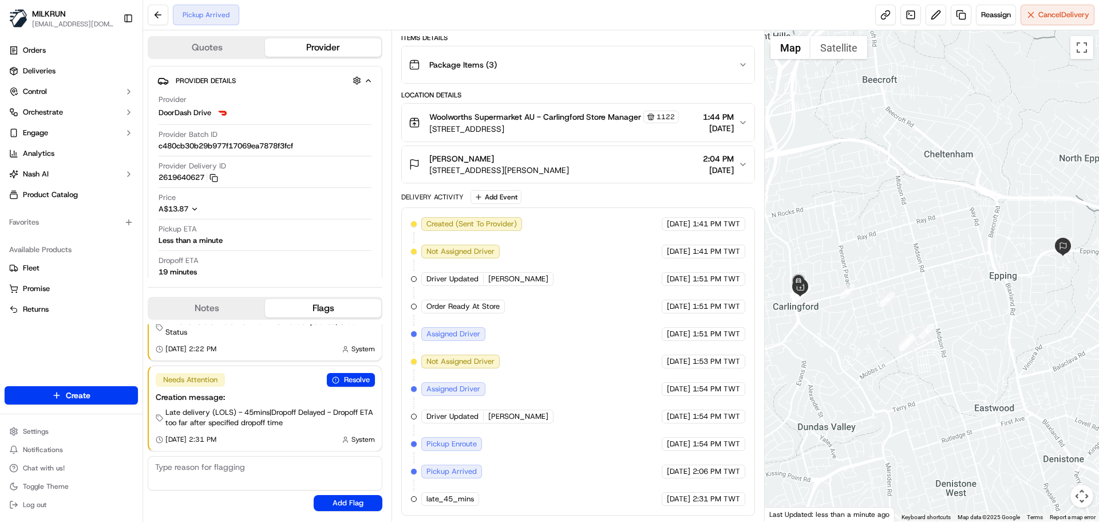
click at [568, 281] on div "Created (Sent To Provider) DoorDash Drive 19/09/2025 1:41 PM TWT Not Assigned D…" at bounding box center [578, 361] width 334 height 289
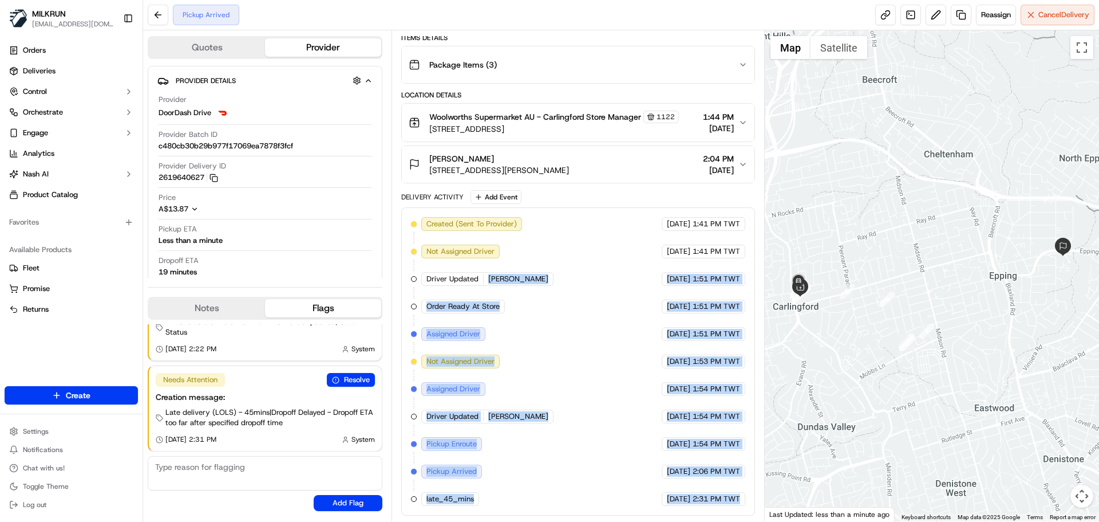
drag, startPoint x: 568, startPoint y: 281, endPoint x: 726, endPoint y: 505, distance: 273.7
click at [726, 505] on div "Created (Sent To Provider) DoorDash Drive 19/09/2025 1:41 PM TWT Not Assigned D…" at bounding box center [578, 361] width 334 height 289
click at [726, 505] on div "19/09/2025 2:31 PM TWT" at bounding box center [704, 499] width 84 height 14
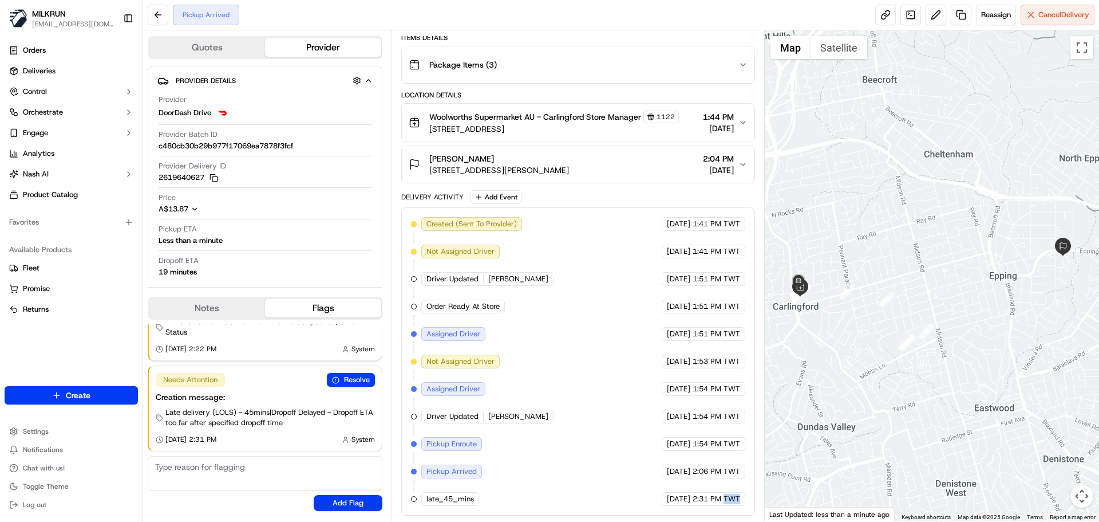
click at [726, 505] on div "19/09/2025 2:31 PM TWT" at bounding box center [704, 499] width 84 height 14
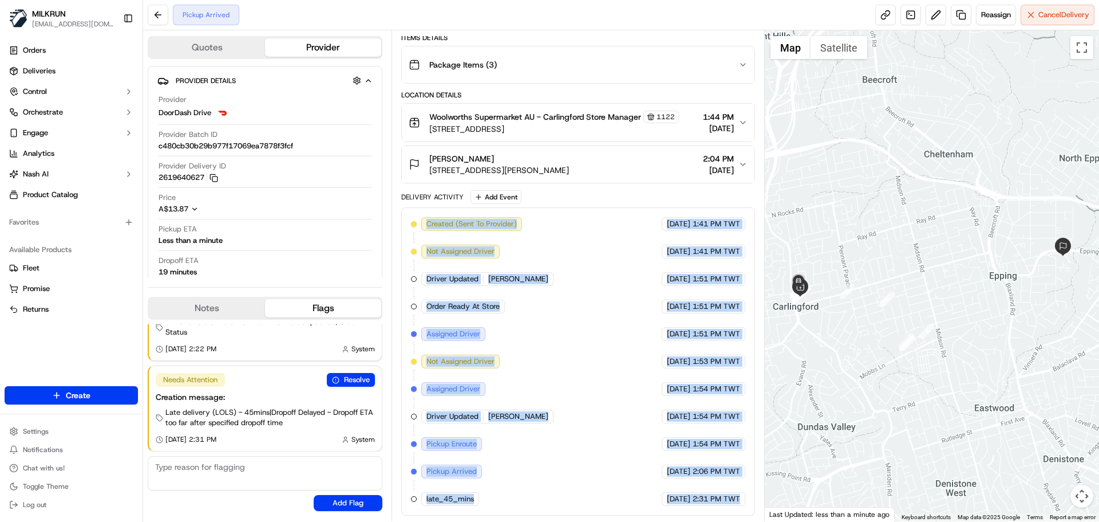
drag, startPoint x: 726, startPoint y: 505, endPoint x: 440, endPoint y: 227, distance: 398.5
click at [462, 200] on div "Delivery Activity Add Event Created (Sent To Provider) DoorDash Drive 19/09/202…" at bounding box center [577, 352] width 353 height 325
click at [440, 227] on span "Created (Sent To Provider)" at bounding box center [472, 224] width 90 height 10
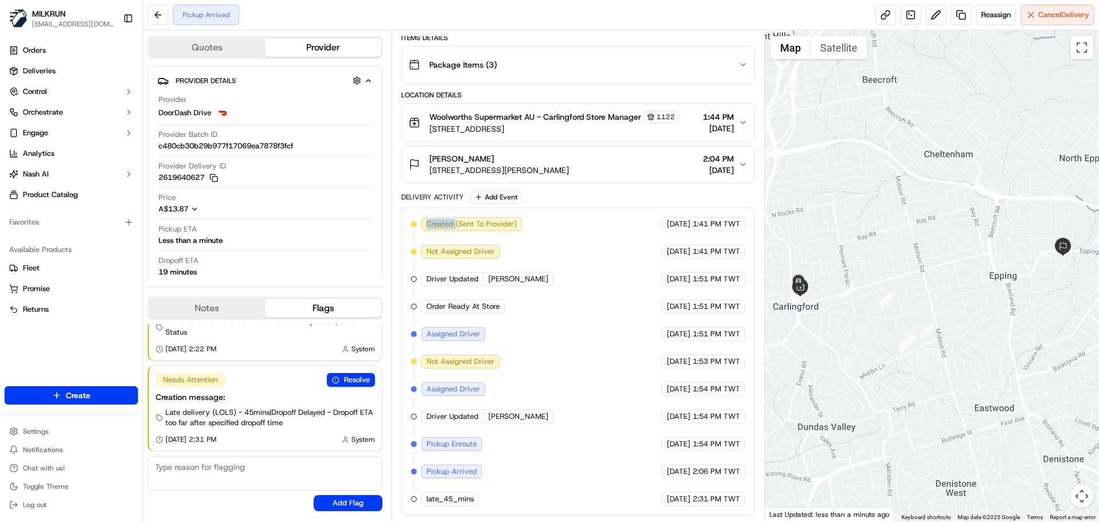
click at [440, 227] on span "Created (Sent To Provider)" at bounding box center [472, 224] width 90 height 10
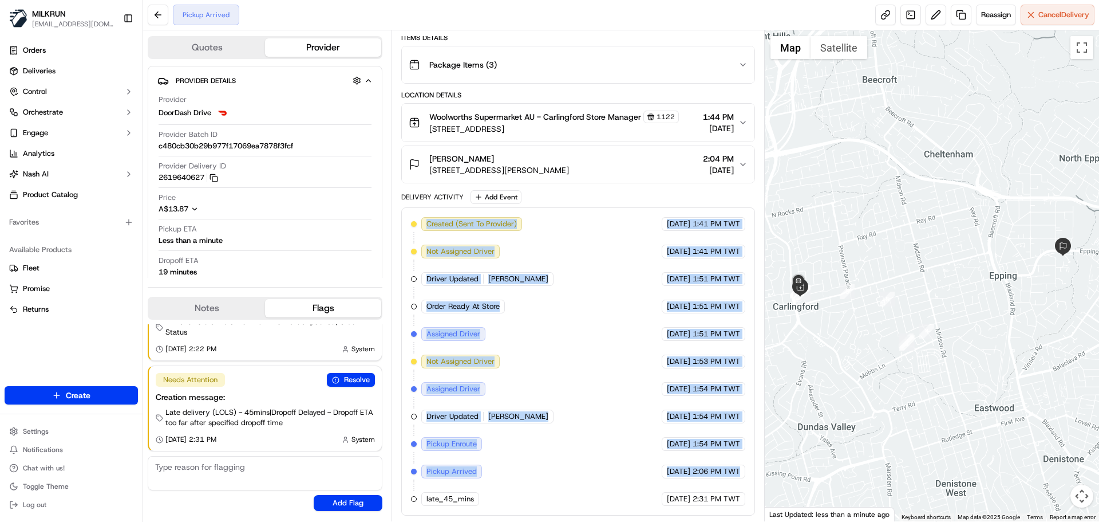
drag, startPoint x: 440, startPoint y: 227, endPoint x: 698, endPoint y: 483, distance: 363.2
click at [697, 482] on div "Created (Sent To Provider) DoorDash Drive 19/09/2025 1:41 PM TWT Not Assigned D…" at bounding box center [578, 361] width 334 height 289
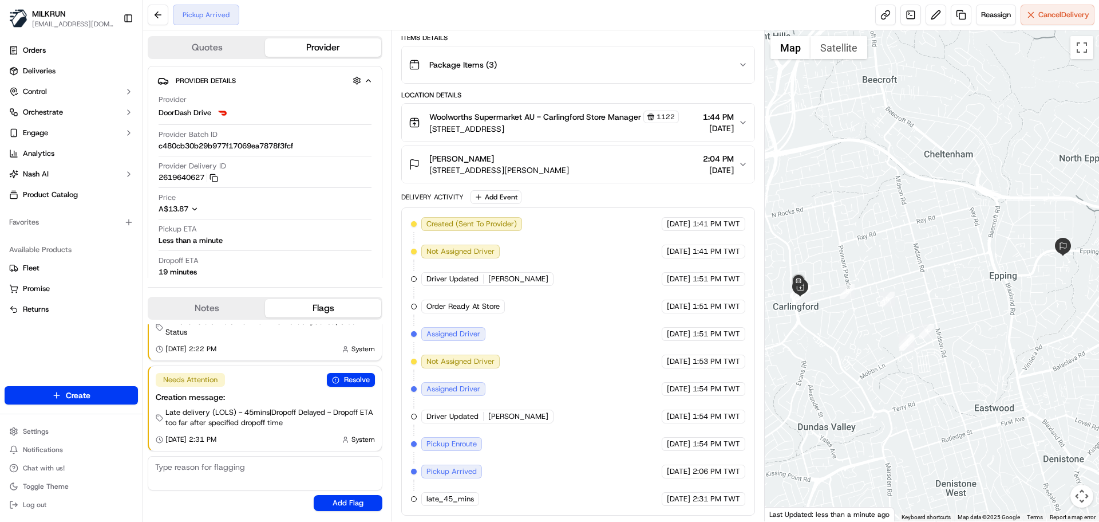
click at [713, 494] on span "2:31 PM TWT" at bounding box center [717, 499] width 48 height 10
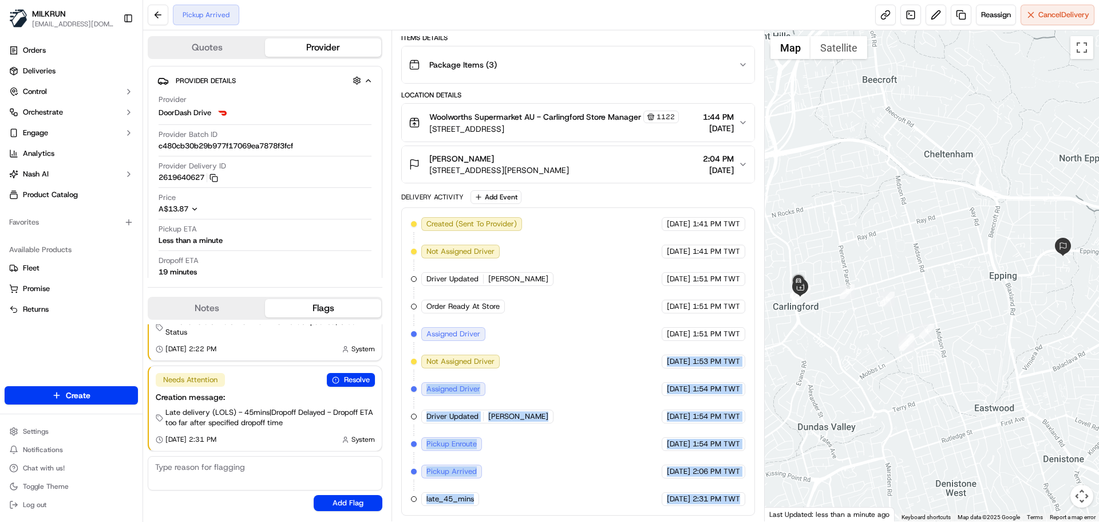
drag, startPoint x: 713, startPoint y: 494, endPoint x: 598, endPoint y: 326, distance: 203.0
click at [614, 340] on div "Created (Sent To Provider) DoorDash Drive 19/09/2025 1:41 PM TWT Not Assigned D…" at bounding box center [578, 361] width 334 height 289
click at [604, 339] on div "Created (Sent To Provider) DoorDash Drive 19/09/2025 1:41 PM TWT Not Assigned D…" at bounding box center [578, 361] width 334 height 289
click at [542, 391] on div "Created (Sent To Provider) DoorDash Drive 19/09/2025 1:41 PM TWT Not Assigned D…" at bounding box center [578, 361] width 334 height 289
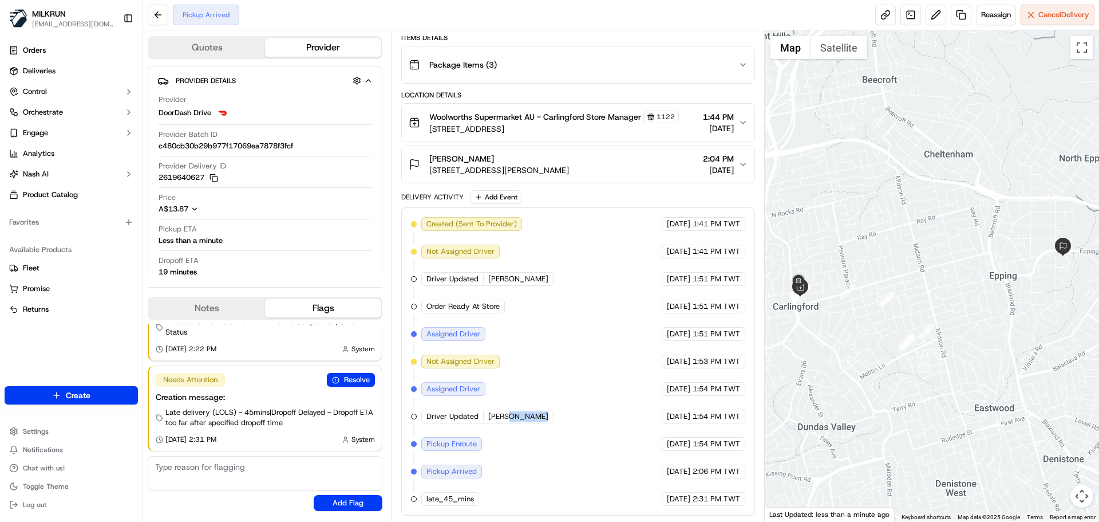
click at [542, 391] on div "Created (Sent To Provider) DoorDash Drive 19/09/2025 1:41 PM TWT Not Assigned D…" at bounding box center [578, 361] width 334 height 289
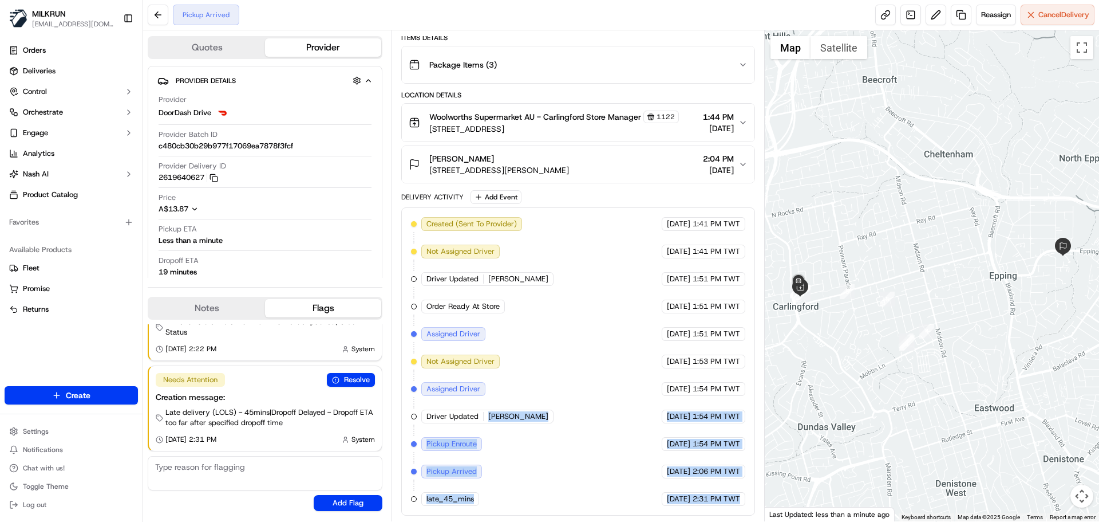
drag, startPoint x: 542, startPoint y: 391, endPoint x: 740, endPoint y: 525, distance: 239.7
click at [740, 521] on html "MILKRUN snatividad@woolworths.com.au Toggle Sidebar Orders Deliveries Control O…" at bounding box center [549, 261] width 1099 height 522
click at [715, 499] on span "2:31 PM TWT" at bounding box center [717, 499] width 48 height 10
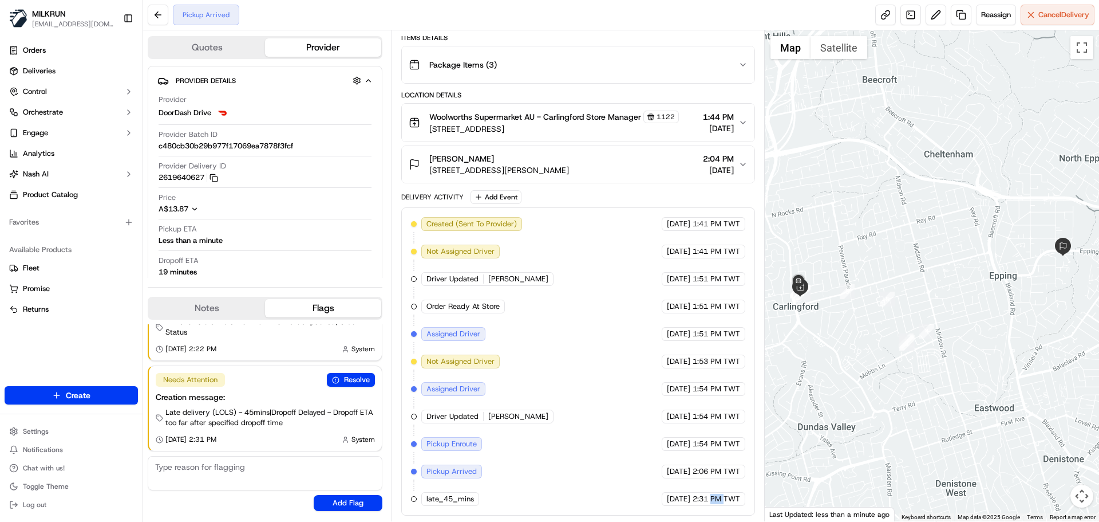
click at [715, 499] on span "2:31 PM TWT" at bounding box center [717, 499] width 48 height 10
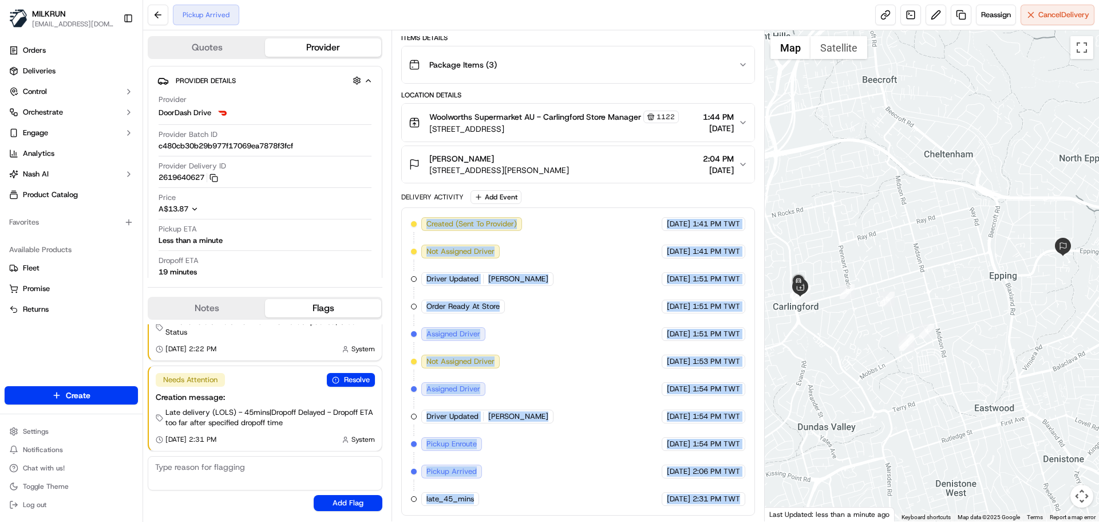
drag, startPoint x: 715, startPoint y: 499, endPoint x: 446, endPoint y: 220, distance: 388.0
click at [446, 220] on div "Created (Sent To Provider) DoorDash Drive 19/09/2025 1:41 PM TWT Not Assigned D…" at bounding box center [578, 361] width 334 height 289
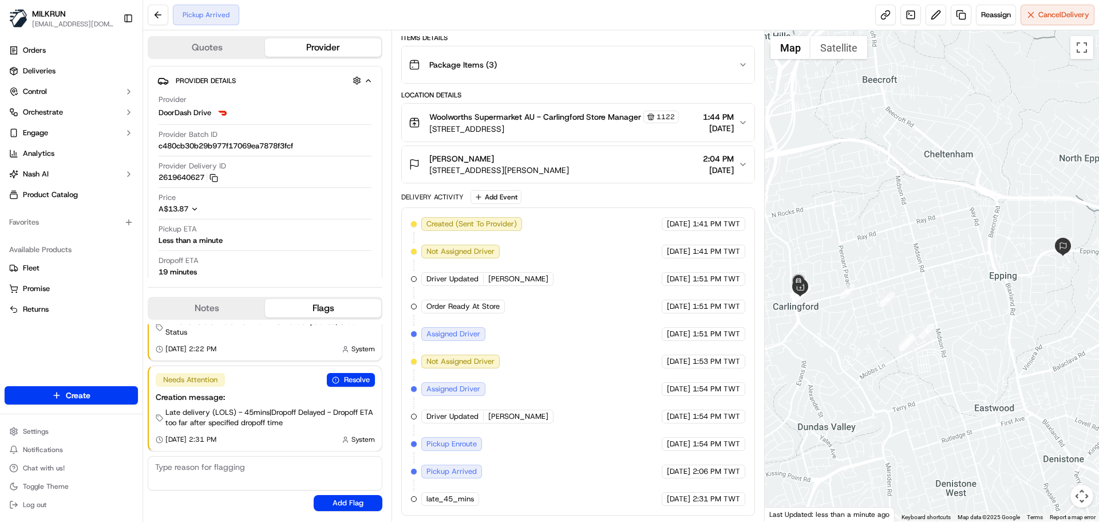
click at [424, 204] on div "Delivery Activity Add Event Created (Sent To Provider) DoorDash Drive 19/09/202…" at bounding box center [577, 352] width 353 height 325
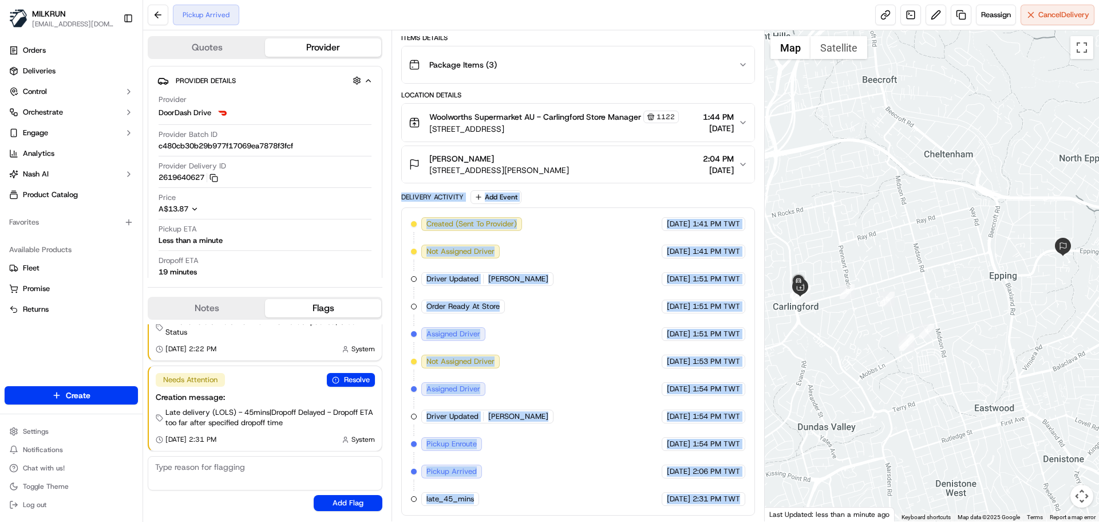
drag, startPoint x: 424, startPoint y: 204, endPoint x: 763, endPoint y: 525, distance: 467.4
click at [763, 521] on html "MILKRUN snatividad@woolworths.com.au Toggle Sidebar Orders Deliveries Control O…" at bounding box center [549, 261] width 1099 height 522
click at [736, 508] on div "Created (Sent To Provider) DoorDash Drive 19/09/2025 1:41 PM TWT Not Assigned D…" at bounding box center [577, 361] width 353 height 308
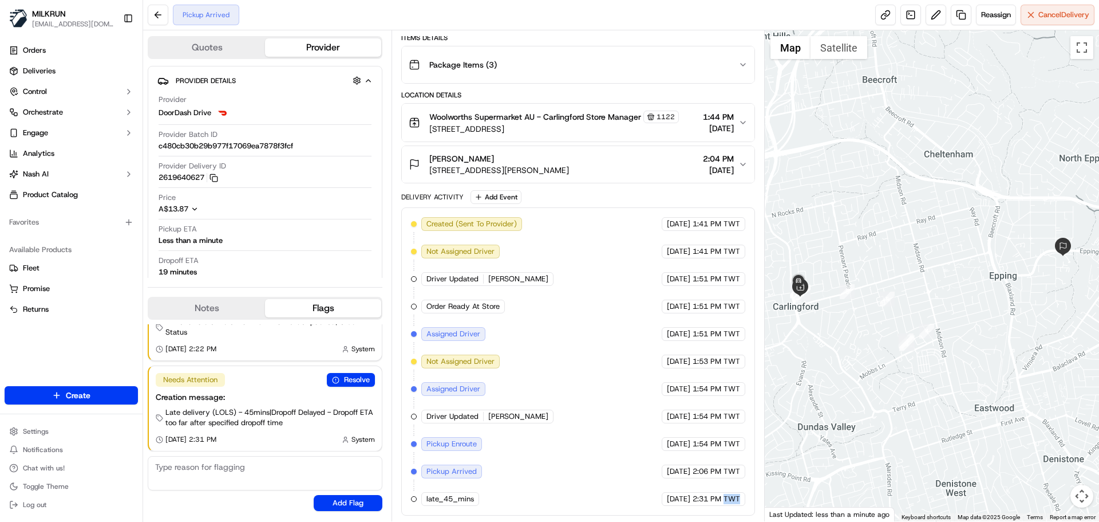
click at [736, 508] on div "Created (Sent To Provider) DoorDash Drive 19/09/2025 1:41 PM TWT Not Assigned D…" at bounding box center [577, 361] width 353 height 308
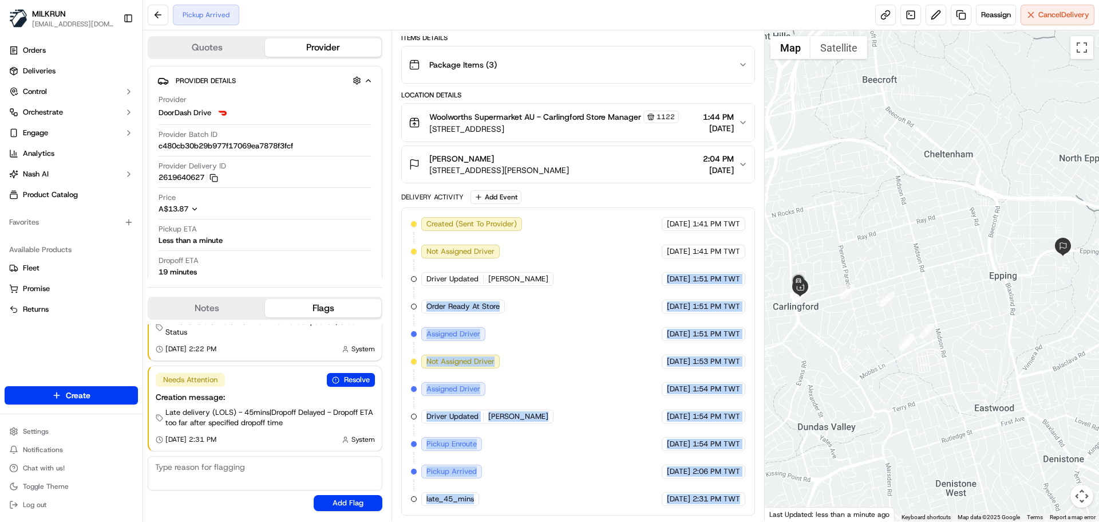
drag, startPoint x: 736, startPoint y: 508, endPoint x: 517, endPoint y: 167, distance: 405.7
click at [517, 167] on div "Package Details N/A A$32.48 Items Details Package Items ( 3 ) Location Details …" at bounding box center [577, 245] width 353 height 539
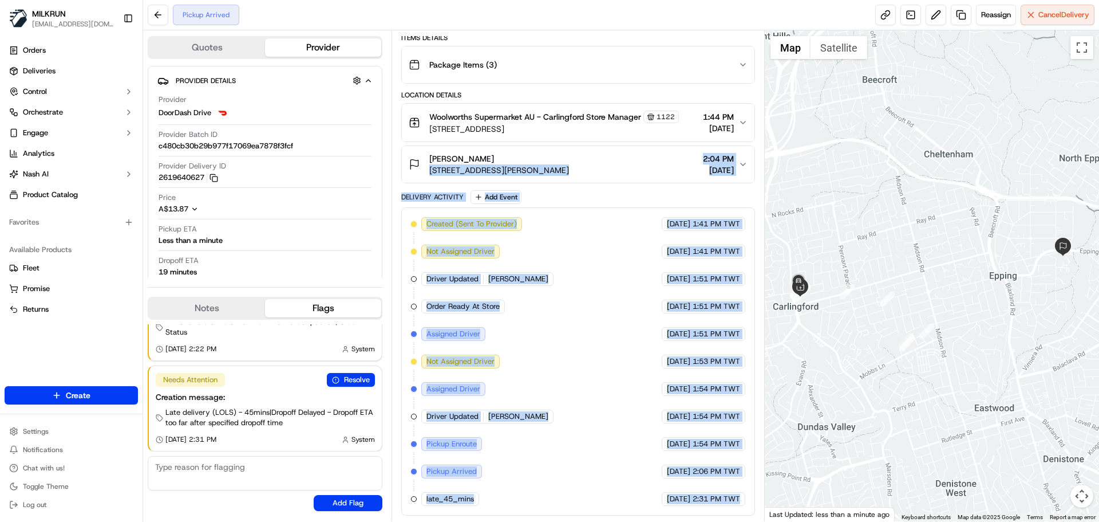
click at [662, 423] on div "19/09/2025 1:54 PM TWT" at bounding box center [704, 416] width 84 height 14
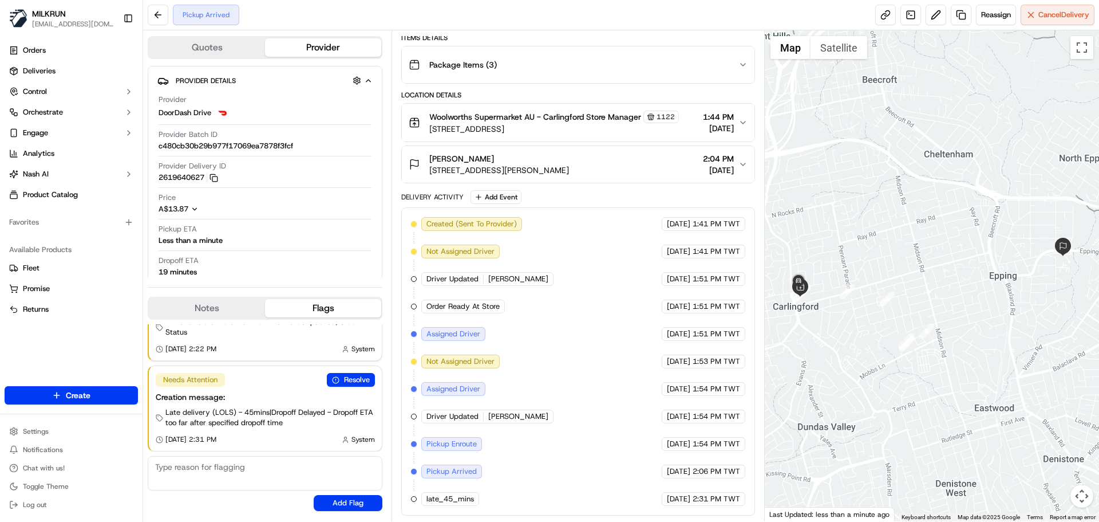
click at [723, 502] on span "2:31 PM TWT" at bounding box center [717, 499] width 48 height 10
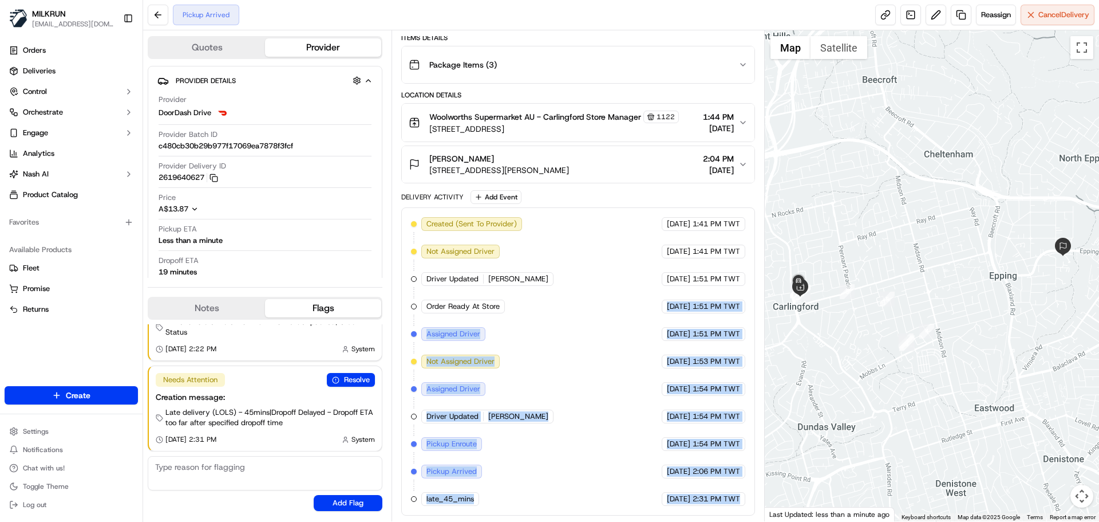
drag, startPoint x: 723, startPoint y: 502, endPoint x: 630, endPoint y: 312, distance: 211.3
click at [630, 312] on div "Created (Sent To Provider) DoorDash Drive 19/09/2025 1:41 PM TWT Not Assigned D…" at bounding box center [578, 361] width 334 height 289
click at [675, 509] on div "Created (Sent To Provider) DoorDash Drive 19/09/2025 1:41 PM TWT Not Assigned D…" at bounding box center [577, 361] width 353 height 308
drag, startPoint x: 675, startPoint y: 509, endPoint x: 673, endPoint y: 270, distance: 238.8
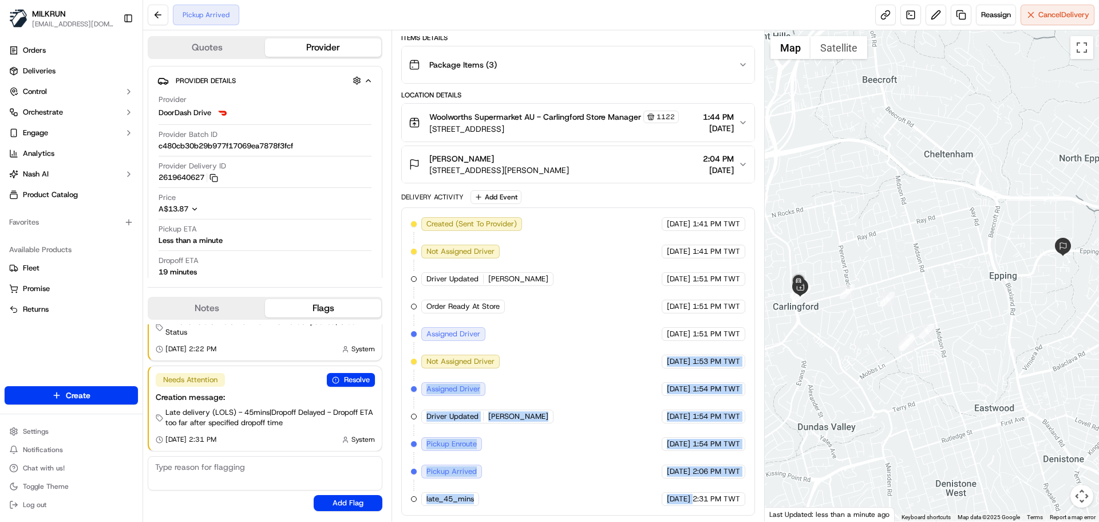
click at [673, 272] on div "Created (Sent To Provider) DoorDash Drive 19/09/2025 1:41 PM TWT Not Assigned D…" at bounding box center [577, 361] width 353 height 308
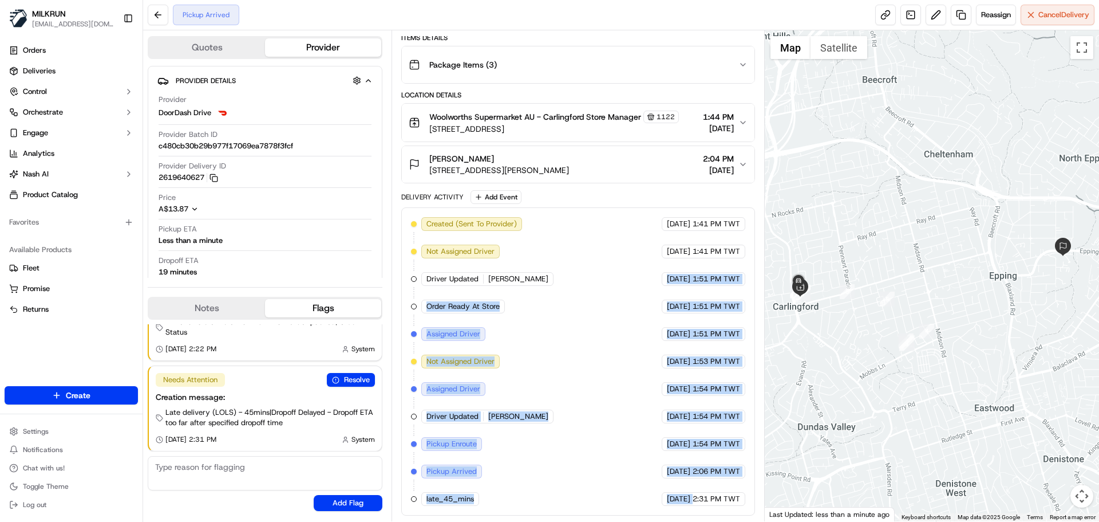
click at [691, 328] on div "19/09/2025 1:51 PM TWT" at bounding box center [704, 334] width 84 height 14
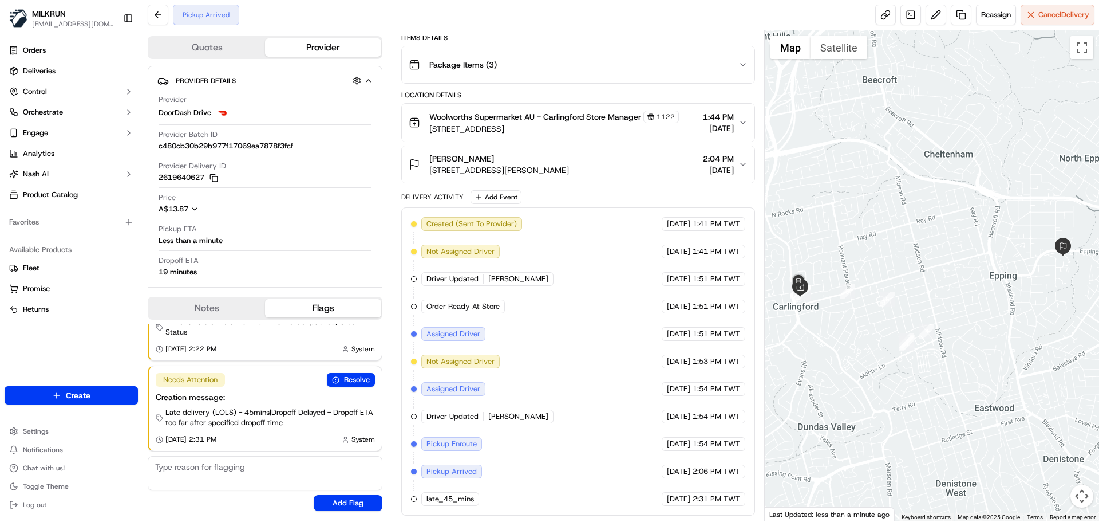
click at [662, 395] on div "19/09/2025 1:54 PM TWT" at bounding box center [704, 389] width 84 height 14
drag, startPoint x: 658, startPoint y: 395, endPoint x: 692, endPoint y: 472, distance: 83.8
click at [692, 471] on div "Created (Sent To Provider) DoorDash Drive 19/09/2025 1:41 PM TWT Not Assigned D…" at bounding box center [578, 361] width 334 height 289
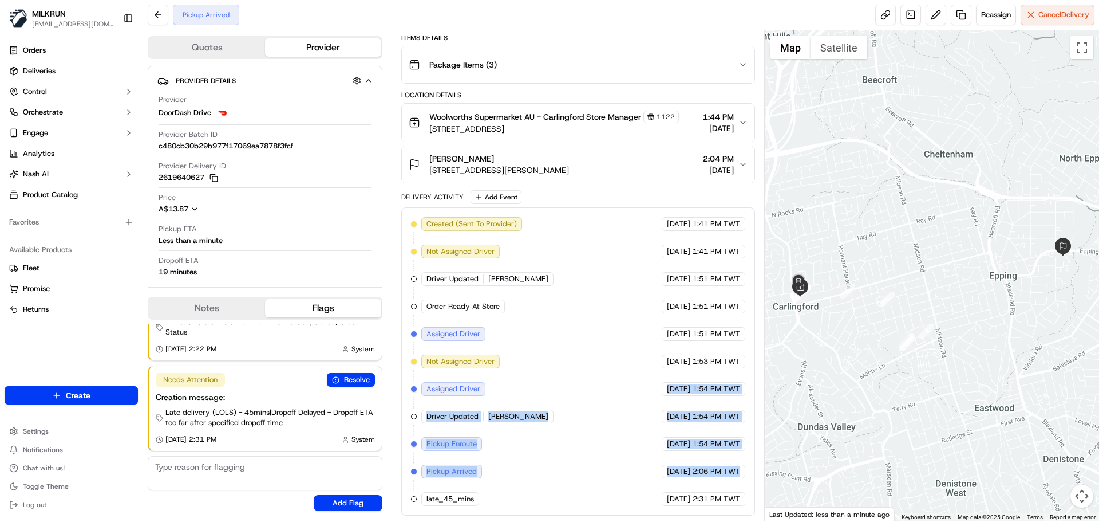
click at [692, 473] on div "19/09/2025 2:06 PM TWT" at bounding box center [704, 471] width 84 height 14
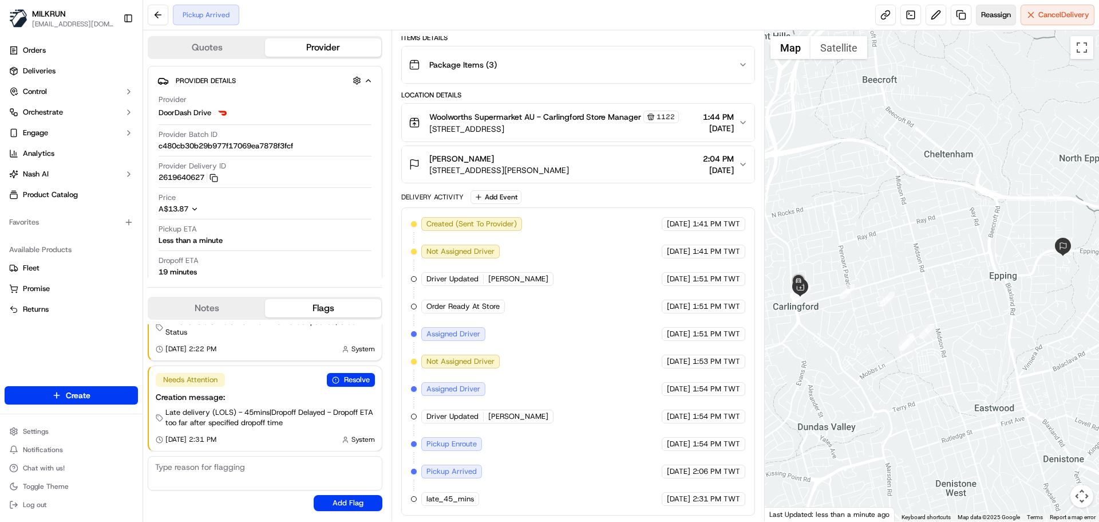
click at [1000, 16] on span "Reassign" at bounding box center [996, 15] width 30 height 10
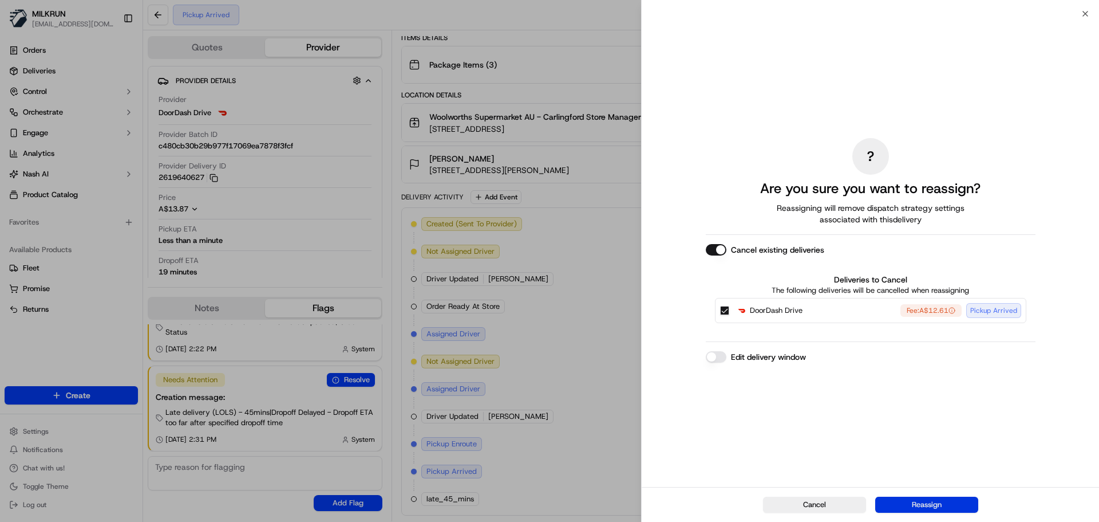
click at [945, 507] on button "Reassign" at bounding box center [927, 504] width 103 height 16
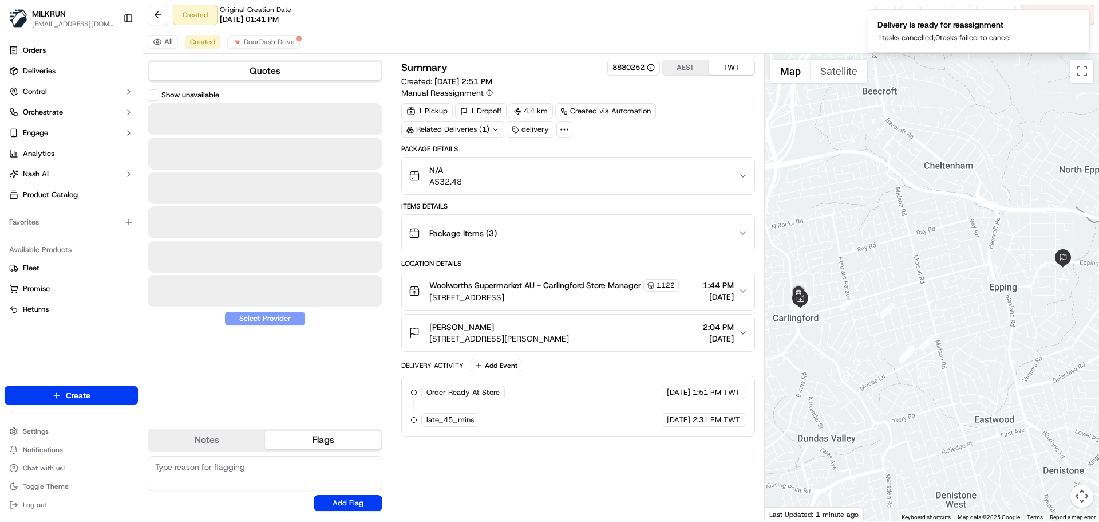
scroll to position [0, 0]
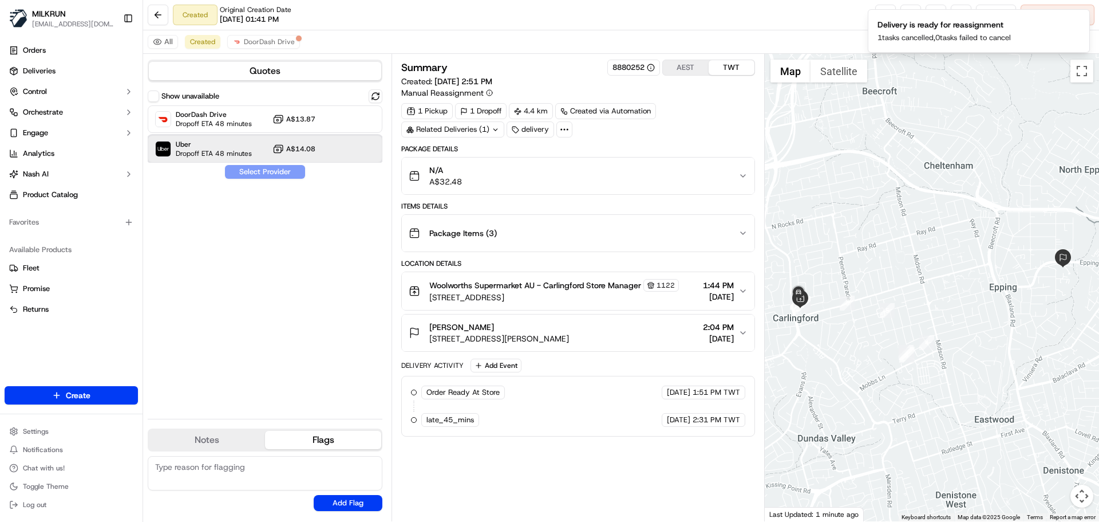
click at [246, 149] on span "Dropoff ETA 48 minutes" at bounding box center [214, 153] width 76 height 9
click at [283, 171] on button "Assign Provider" at bounding box center [264, 172] width 81 height 14
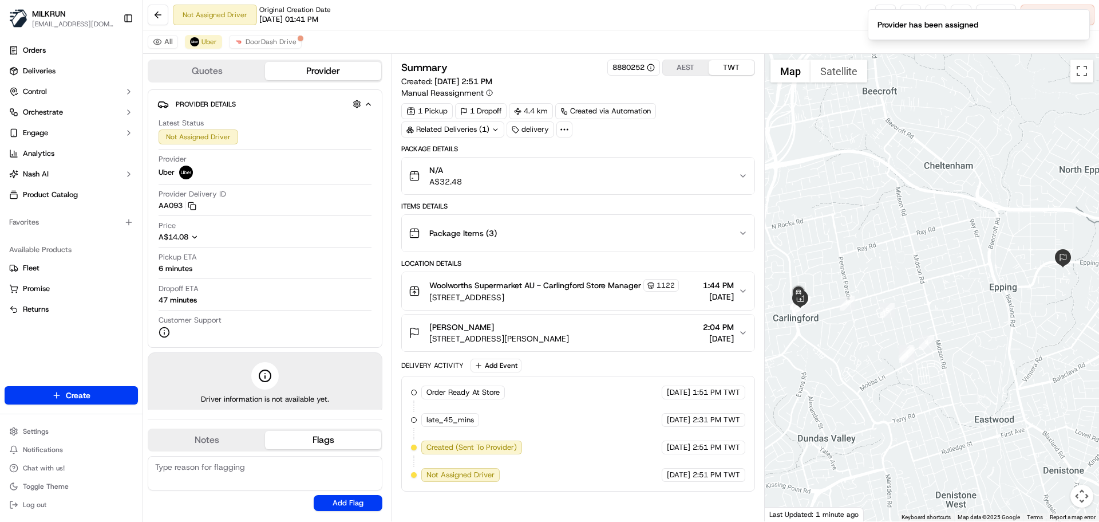
click at [723, 460] on div "Order Ready At Store MILKRUN 19/09/2025 1:51 PM TWT late_45_mins MILKRUN 19/09/…" at bounding box center [578, 433] width 334 height 96
drag, startPoint x: 723, startPoint y: 460, endPoint x: 675, endPoint y: 321, distance: 147.0
click at [676, 321] on div "Package Details N/A A$32.48 Items Details Package Items ( 3 ) Location Details …" at bounding box center [577, 317] width 353 height 347
click at [698, 468] on div "19/09/2025 2:51 PM TWT" at bounding box center [704, 475] width 84 height 14
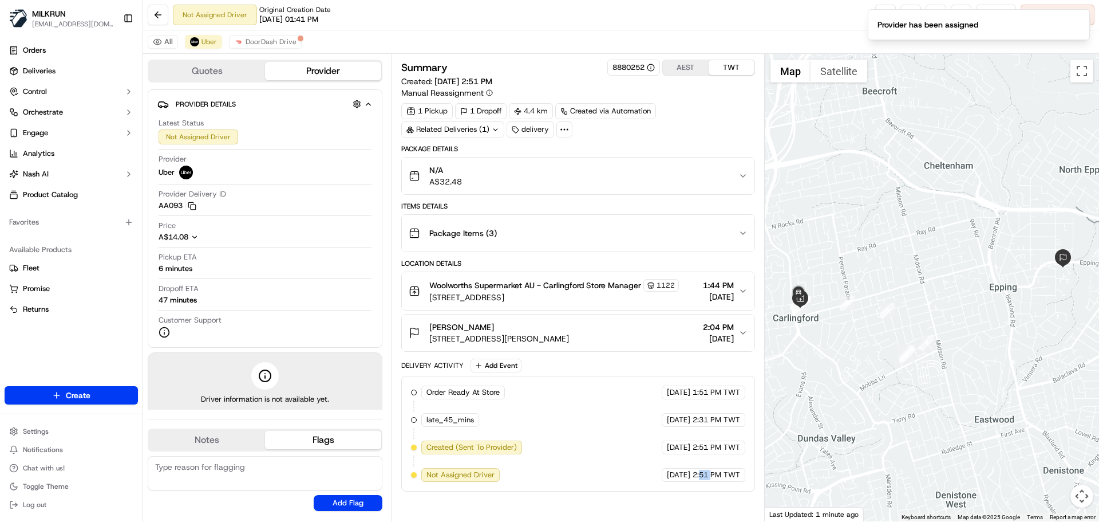
click at [699, 468] on div "19/09/2025 2:51 PM TWT" at bounding box center [704, 475] width 84 height 14
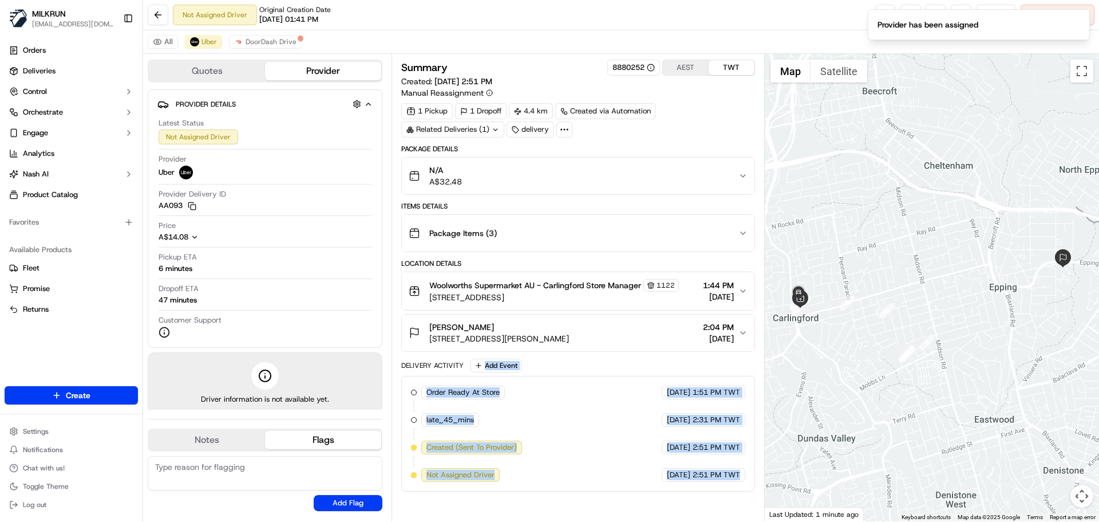
drag, startPoint x: 699, startPoint y: 468, endPoint x: 654, endPoint y: 362, distance: 114.4
click at [650, 337] on div "Package Details N/A A$32.48 Items Details Package Items ( 3 ) Location Details …" at bounding box center [577, 317] width 353 height 347
click at [751, 492] on div "Summary 8880252 AEST TWT Created: 19/09/2025 2:51 PM Manual Reassignment 1 Pick…" at bounding box center [577, 288] width 353 height 456
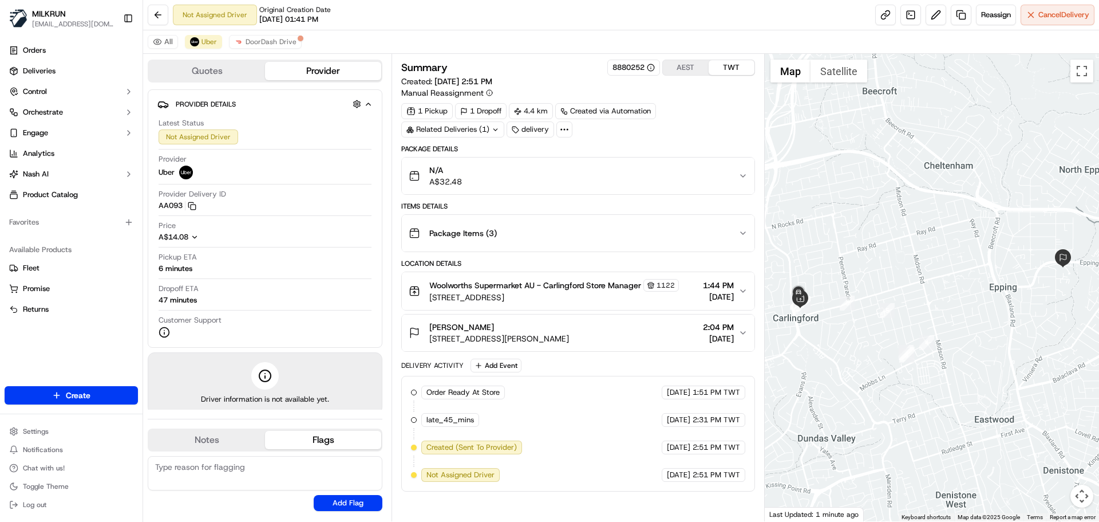
click at [751, 492] on div "Summary 8880252 AEST TWT Created: 19/09/2025 2:51 PM Manual Reassignment 1 Pick…" at bounding box center [577, 288] width 353 height 456
drag, startPoint x: 751, startPoint y: 492, endPoint x: 703, endPoint y: 353, distance: 147.0
click at [706, 366] on div "Summary 8880252 AEST TWT Created: 19/09/2025 2:51 PM Manual Reassignment 1 Pick…" at bounding box center [577, 288] width 353 height 456
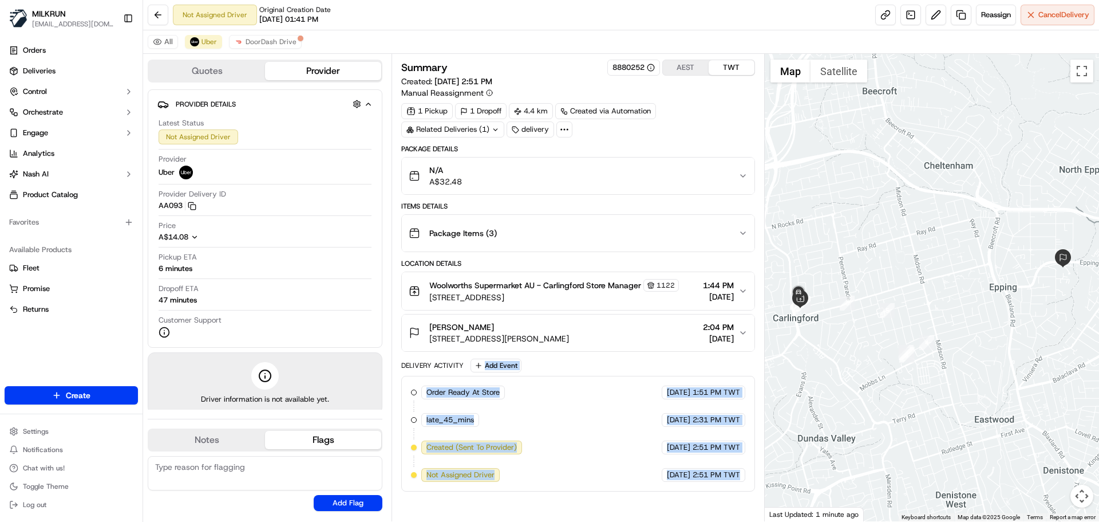
click at [700, 451] on span "2:51 PM TWT" at bounding box center [717, 447] width 48 height 10
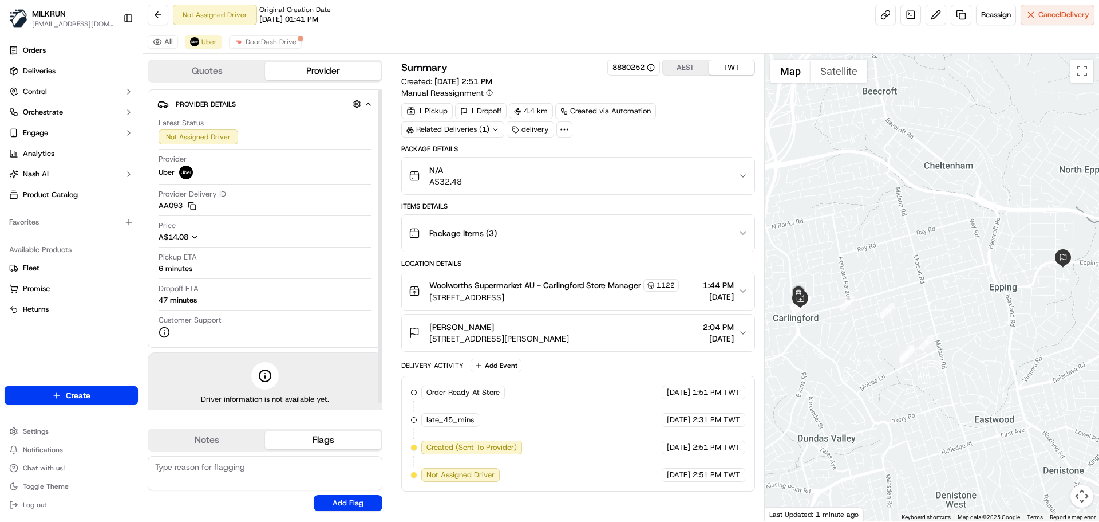
click at [691, 451] on div "19/09/2025 2:51 PM TWT" at bounding box center [704, 447] width 84 height 14
drag, startPoint x: 691, startPoint y: 451, endPoint x: 740, endPoint y: 488, distance: 62.5
click at [737, 487] on div "Order Ready At Store MILKRUN 19/09/2025 1:51 PM TWT late_45_mins MILKRUN 19/09/…" at bounding box center [577, 434] width 353 height 116
click at [740, 488] on div "Order Ready At Store MILKRUN 19/09/2025 1:51 PM TWT late_45_mins MILKRUN 19/09/…" at bounding box center [577, 434] width 353 height 116
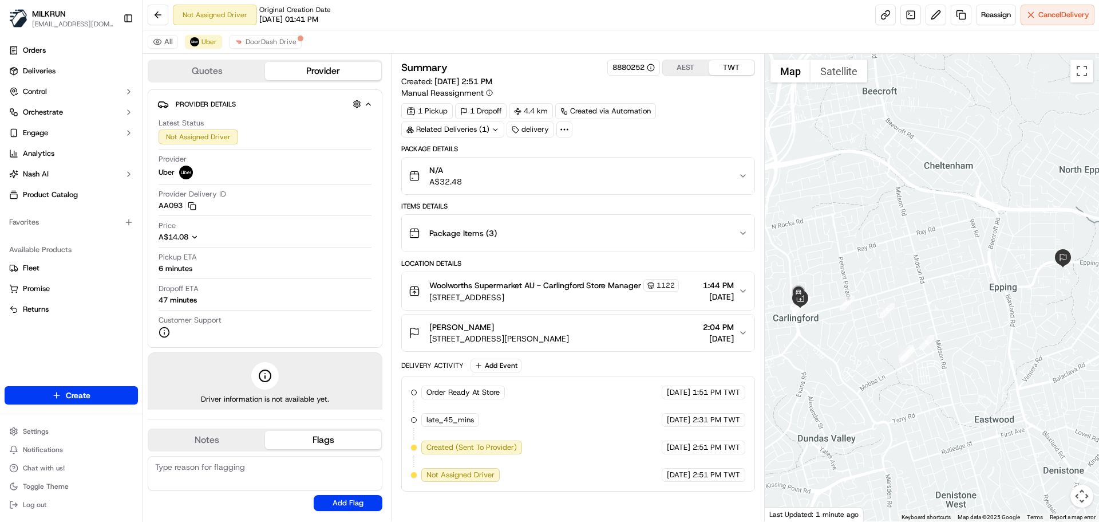
click at [740, 488] on div "Order Ready At Store MILKRUN 19/09/2025 1:51 PM TWT late_45_mins MILKRUN 19/09/…" at bounding box center [577, 434] width 353 height 116
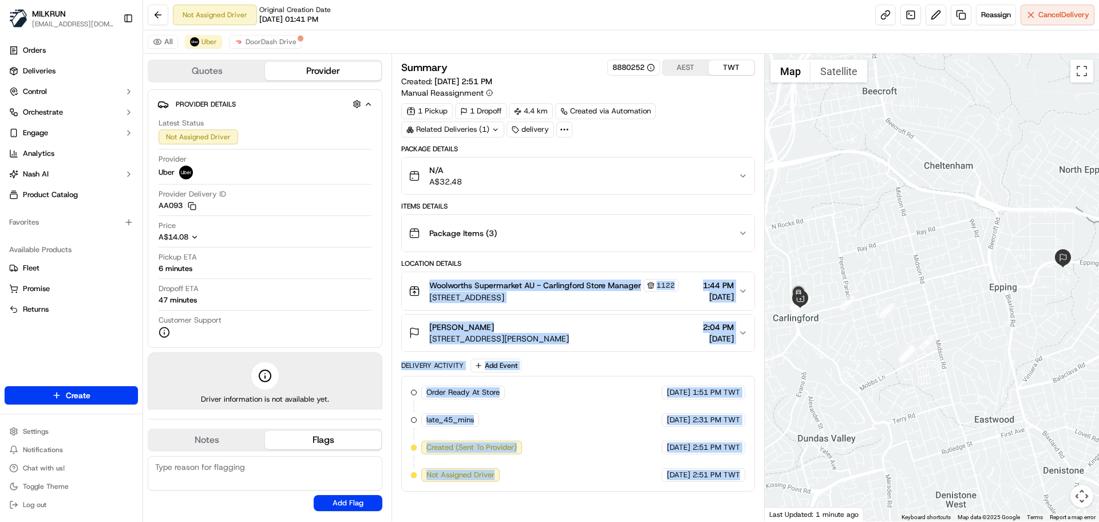
drag, startPoint x: 740, startPoint y: 488, endPoint x: 544, endPoint y: 251, distance: 308.3
click at [537, 230] on div "Package Details N/A A$32.48 Items Details Package Items ( 3 ) Location Details …" at bounding box center [577, 317] width 353 height 347
click at [662, 479] on div "19/09/2025 2:51 PM TWT" at bounding box center [704, 475] width 84 height 14
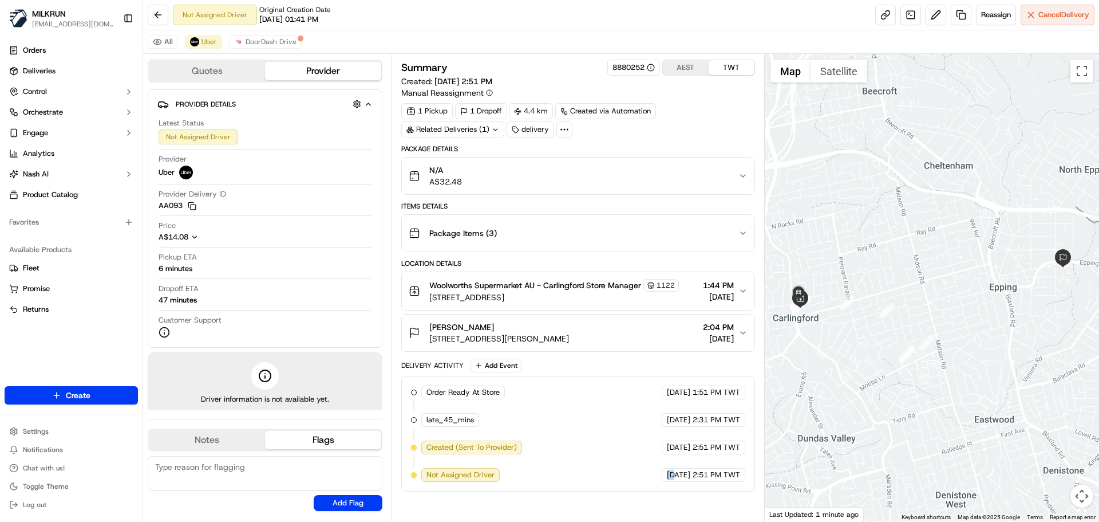
click at [662, 479] on div "19/09/2025 2:51 PM TWT" at bounding box center [704, 475] width 84 height 14
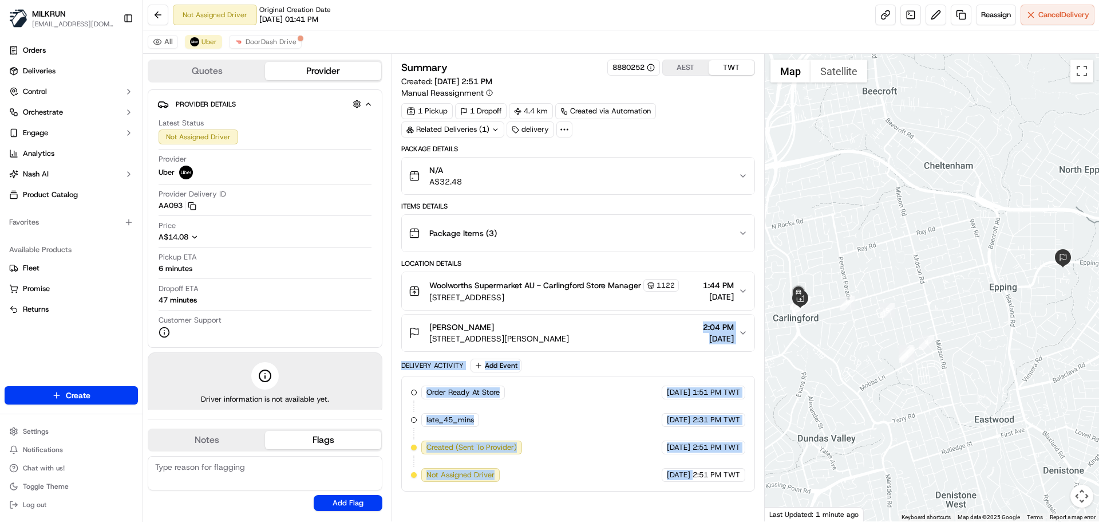
drag, startPoint x: 640, startPoint y: 479, endPoint x: 691, endPoint y: 321, distance: 166.6
click at [681, 320] on div "Package Details N/A A$32.48 Items Details Package Items ( 3 ) Location Details …" at bounding box center [577, 317] width 353 height 347
click at [715, 458] on div "Order Ready At Store MILKRUN 19/09/2025 1:51 PM TWT late_45_mins MILKRUN 19/09/…" at bounding box center [578, 433] width 334 height 96
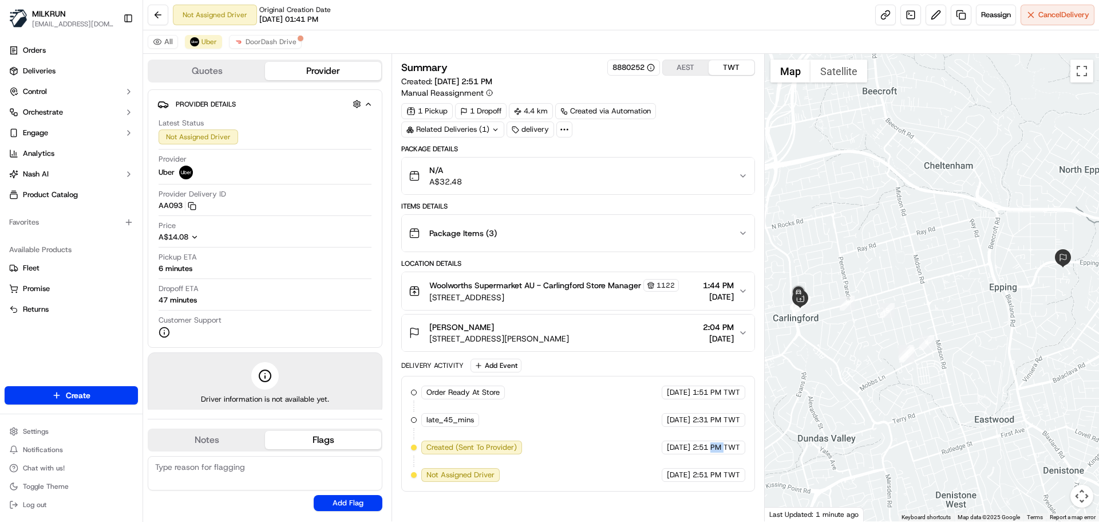
click at [715, 458] on div "Order Ready At Store MILKRUN 19/09/2025 1:51 PM TWT late_45_mins MILKRUN 19/09/…" at bounding box center [578, 433] width 334 height 96
drag, startPoint x: 715, startPoint y: 458, endPoint x: 721, endPoint y: 479, distance: 22.7
click at [716, 471] on div "Order Ready At Store MILKRUN 19/09/2025 1:51 PM TWT late_45_mins MILKRUN 19/09/…" at bounding box center [578, 433] width 334 height 96
click at [723, 481] on div "19/09/2025 2:51 PM TWT" at bounding box center [704, 475] width 84 height 14
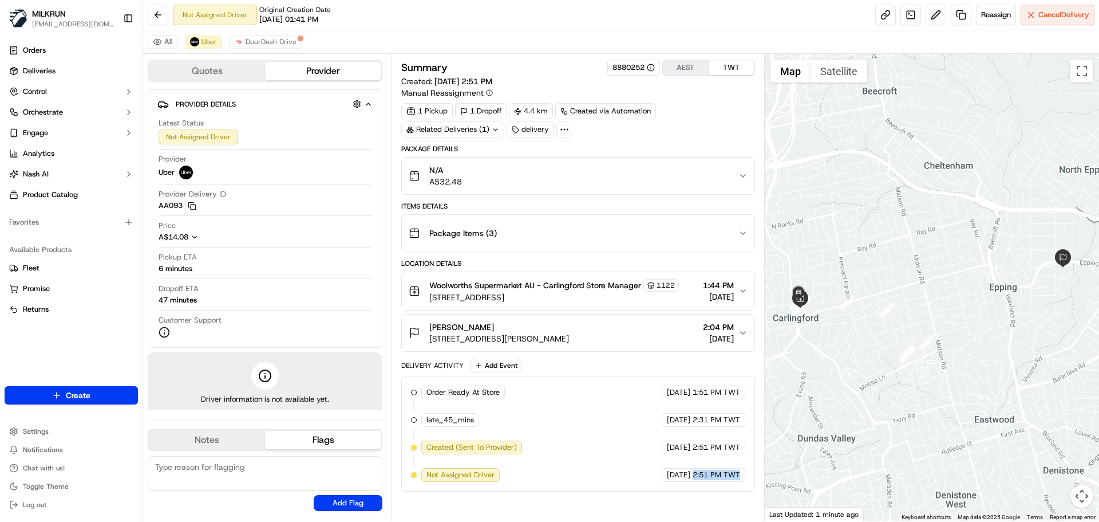
drag, startPoint x: 723, startPoint y: 481, endPoint x: 641, endPoint y: 390, distance: 122.1
click at [651, 396] on div "Order Ready At Store MILKRUN 19/09/2025 1:51 PM TWT late_45_mins MILKRUN 19/09/…" at bounding box center [578, 433] width 334 height 96
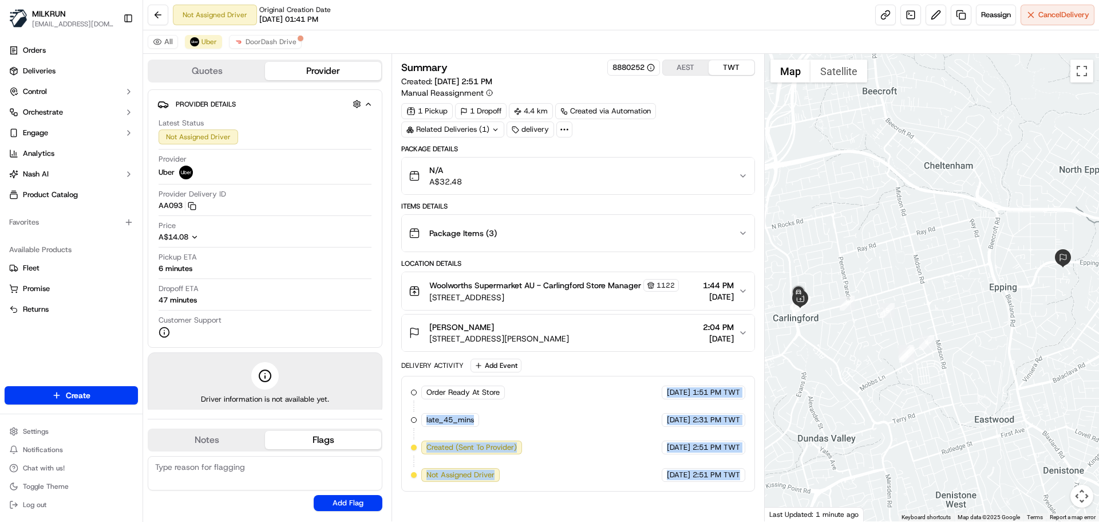
click at [640, 459] on div "Order Ready At Store MILKRUN 19/09/2025 1:51 PM TWT late_45_mins MILKRUN 19/09/…" at bounding box center [578, 433] width 334 height 96
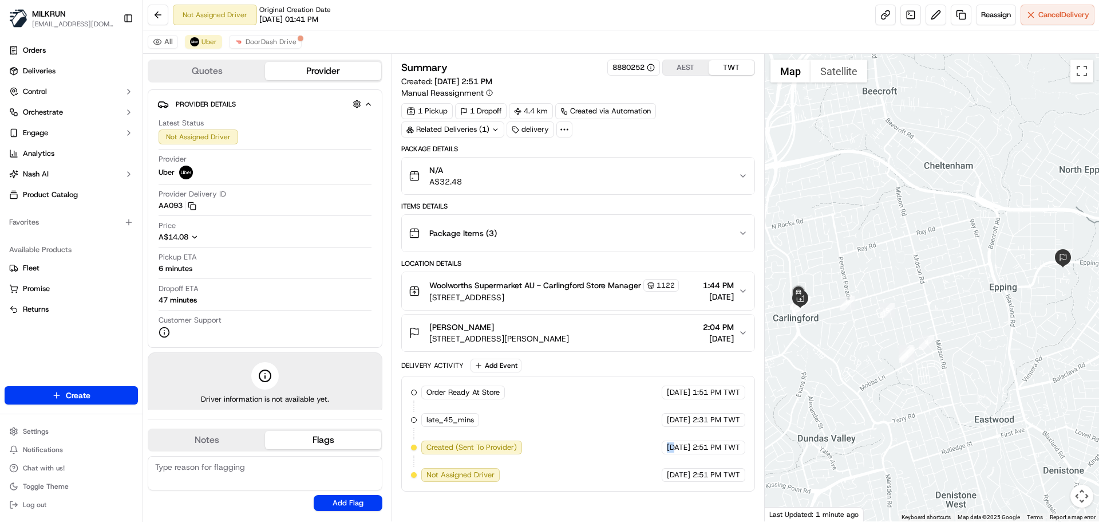
click at [640, 459] on div "Order Ready At Store MILKRUN 19/09/2025 1:51 PM TWT late_45_mins MILKRUN 19/09/…" at bounding box center [578, 433] width 334 height 96
drag, startPoint x: 640, startPoint y: 459, endPoint x: 739, endPoint y: 478, distance: 101.3
click at [739, 478] on div "Order Ready At Store MILKRUN 19/09/2025 1:51 PM TWT late_45_mins MILKRUN 19/09/…" at bounding box center [578, 433] width 334 height 96
click at [739, 478] on span "2:51 PM TWT" at bounding box center [717, 475] width 48 height 10
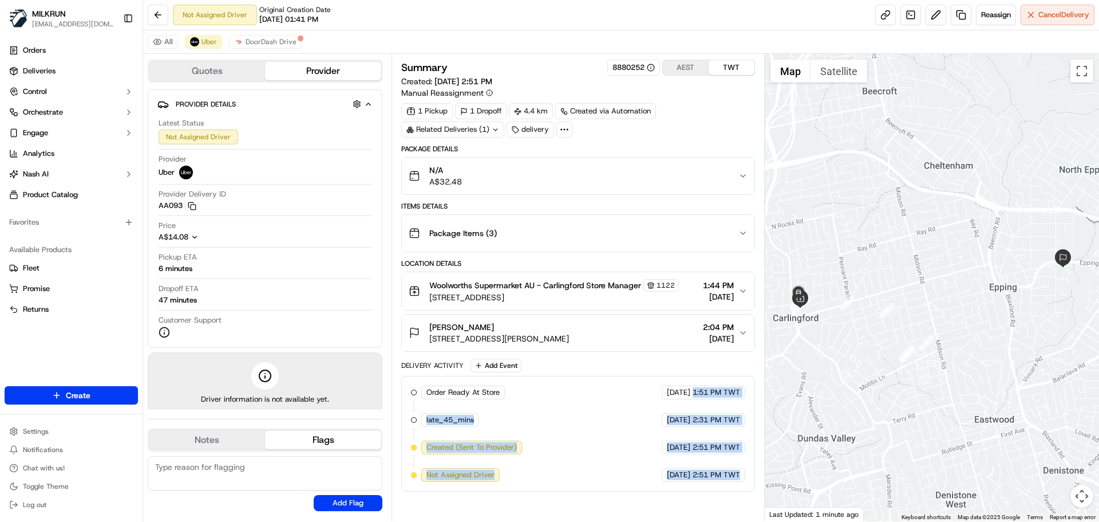
drag, startPoint x: 739, startPoint y: 478, endPoint x: 699, endPoint y: 369, distance: 115.4
click at [699, 362] on div "Delivery Activity Add Event Order Ready At Store MILKRUN 19/09/2025 1:51 PM TWT…" at bounding box center [577, 424] width 353 height 133
click at [697, 467] on div "Order Ready At Store MILKRUN 19/09/2025 1:51 PM TWT late_45_mins MILKRUN 19/09/…" at bounding box center [578, 433] width 334 height 96
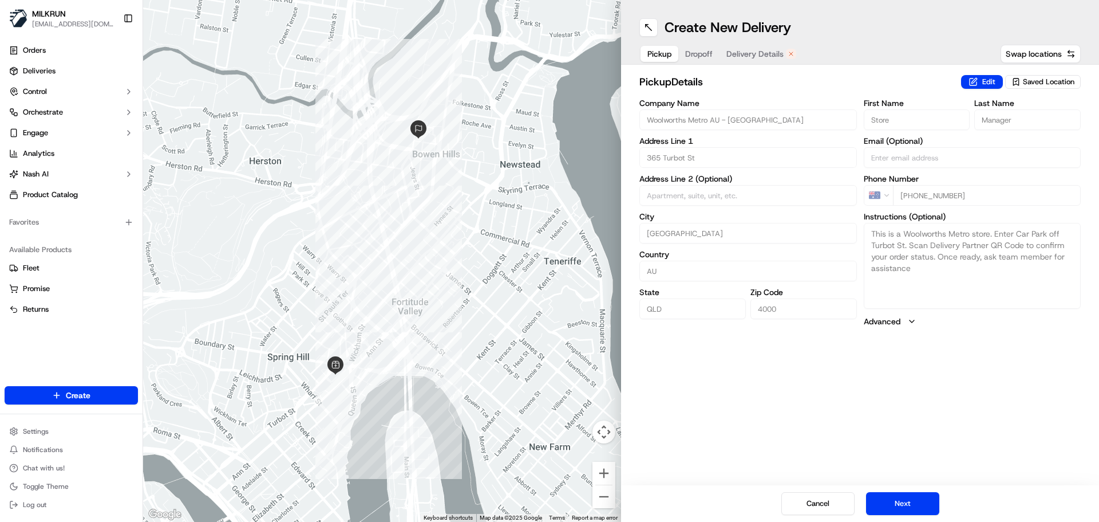
click at [754, 57] on span "Delivery Details" at bounding box center [755, 53] width 57 height 11
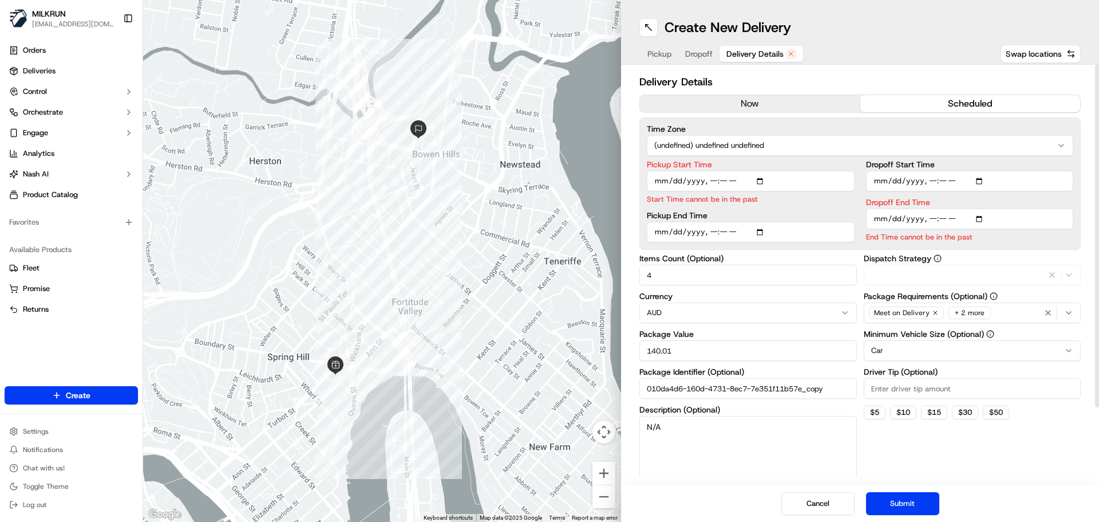
click at [740, 99] on button "now" at bounding box center [750, 103] width 220 height 17
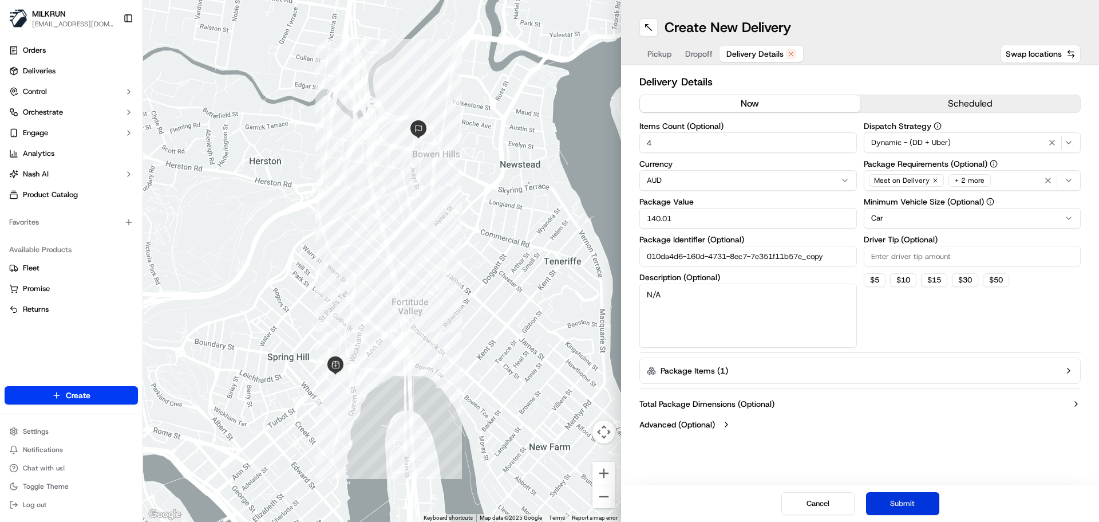
click at [890, 504] on button "Submit" at bounding box center [902, 503] width 73 height 23
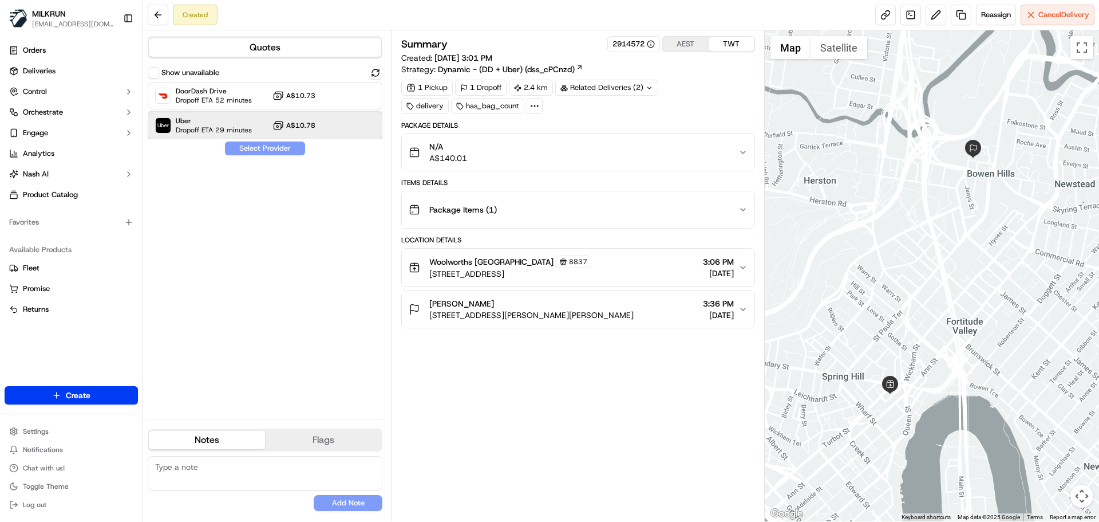
click at [227, 119] on span "Uber" at bounding box center [214, 120] width 76 height 9
click at [246, 143] on button "Assign Provider" at bounding box center [264, 148] width 81 height 14
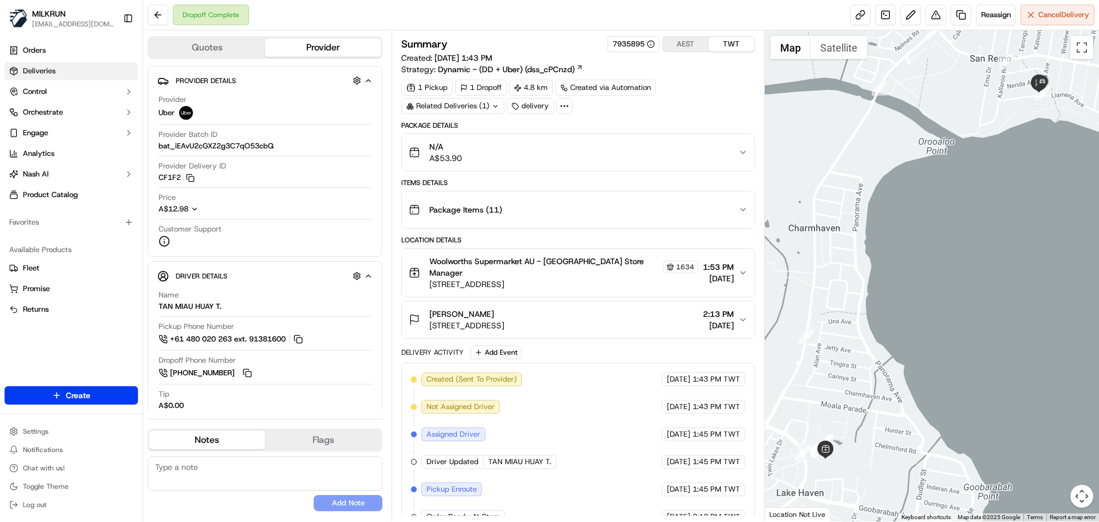
click at [40, 75] on span "Deliveries" at bounding box center [39, 71] width 33 height 10
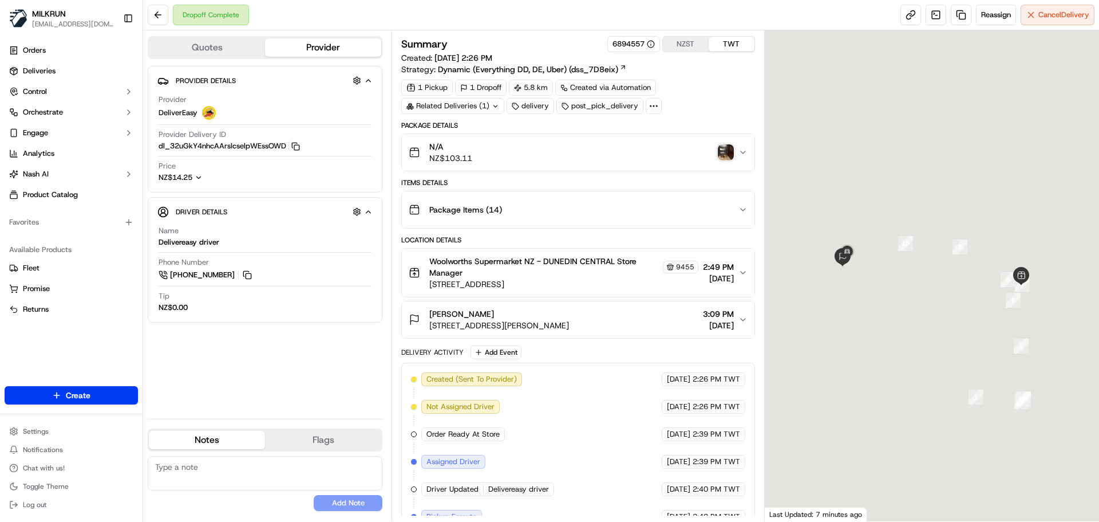
click at [722, 158] on img "button" at bounding box center [726, 152] width 16 height 16
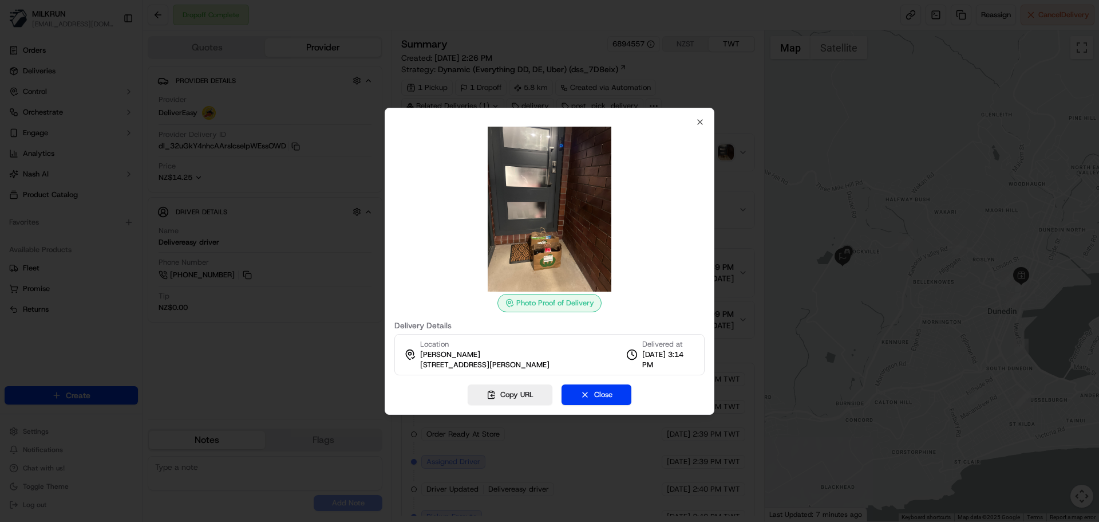
drag, startPoint x: 483, startPoint y: 216, endPoint x: 573, endPoint y: 176, distance: 98.4
click at [573, 176] on img at bounding box center [549, 209] width 165 height 165
click at [296, 186] on div at bounding box center [549, 261] width 1099 height 522
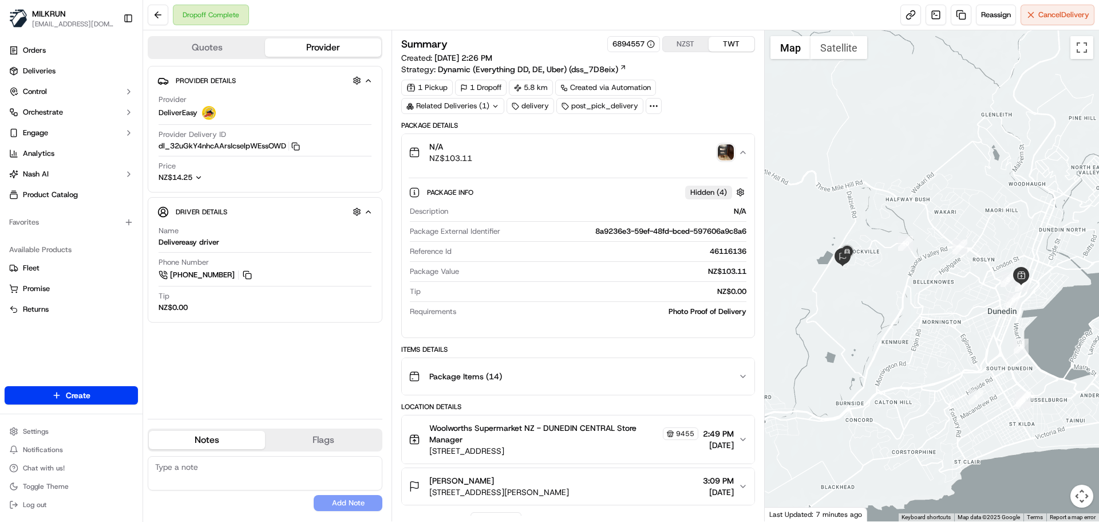
click at [327, 368] on div "Provider Details Hidden ( 4 ) Provider DeliverEasy Provider Delivery ID dl_32uG…" at bounding box center [265, 238] width 235 height 344
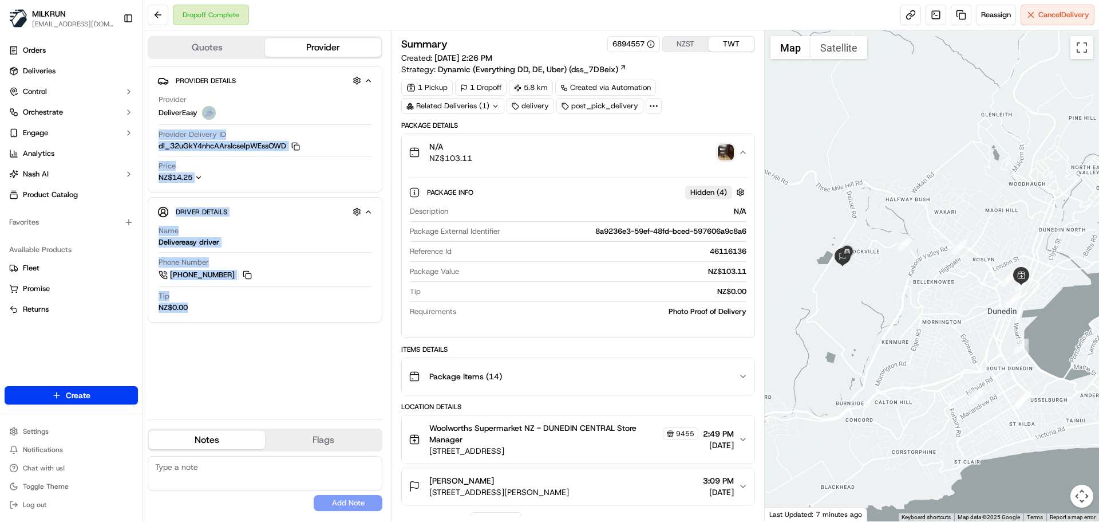
drag, startPoint x: 327, startPoint y: 368, endPoint x: 321, endPoint y: 42, distance: 325.3
click at [321, 48] on div "Quotes Provider Provider Details Hidden ( 4 ) Provider DeliverEasy Provider Del…" at bounding box center [267, 275] width 249 height 491
click at [304, 376] on div "Provider Details Hidden ( 4 ) Provider DeliverEasy Provider Delivery ID dl_32uG…" at bounding box center [265, 238] width 235 height 344
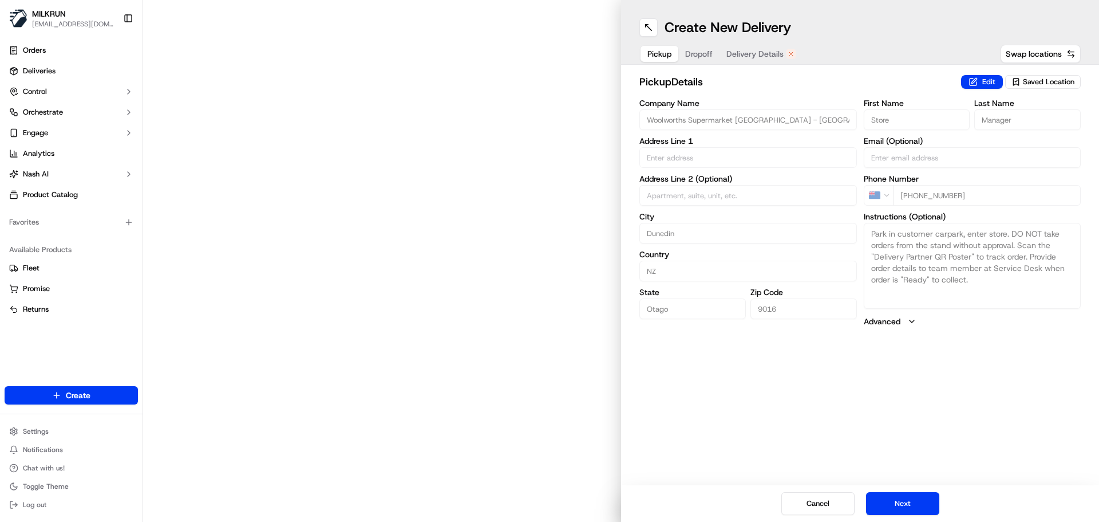
type input "[STREET_ADDRESS]"
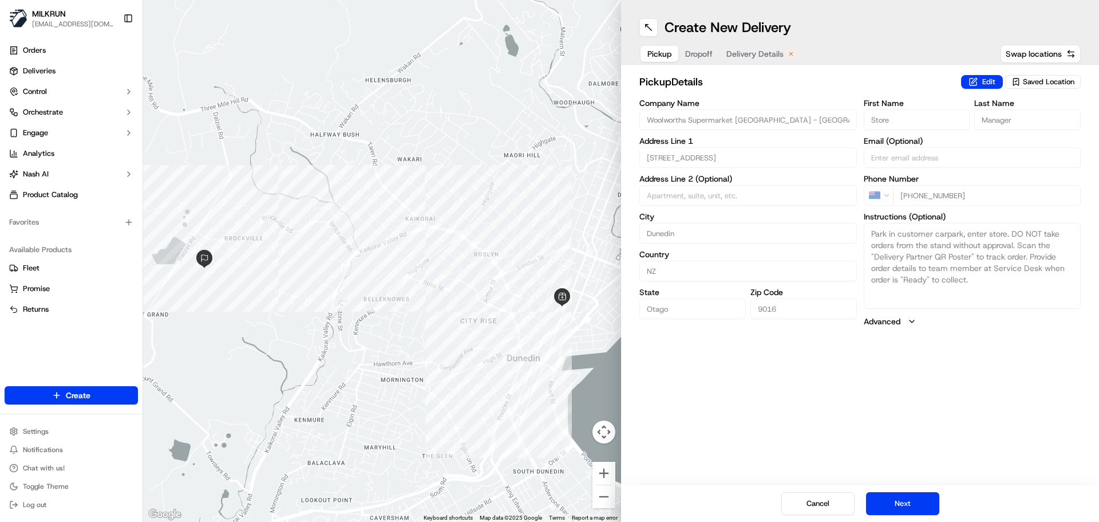
click at [761, 57] on span "Delivery Details" at bounding box center [755, 53] width 57 height 11
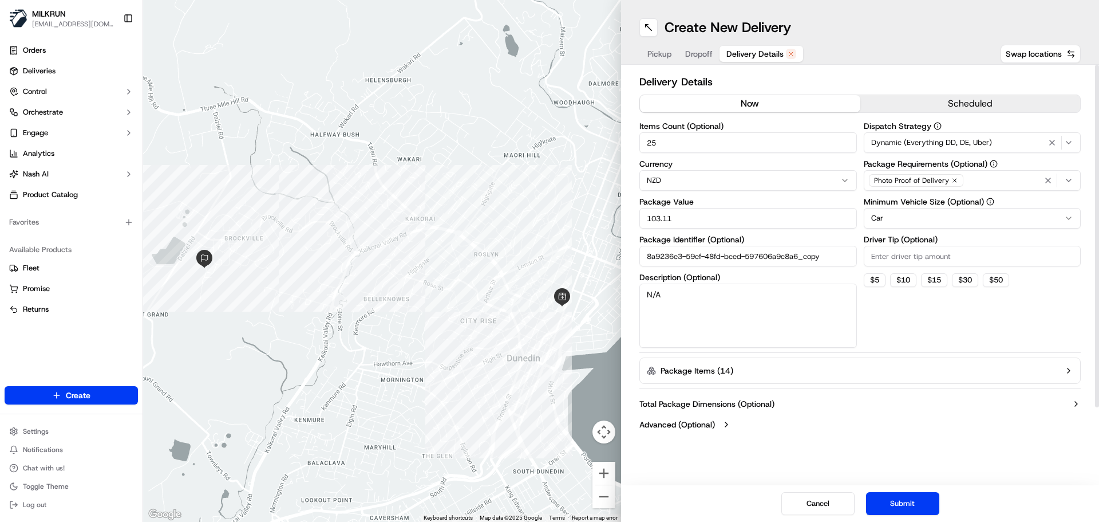
click at [731, 105] on button "now" at bounding box center [750, 103] width 220 height 17
click at [908, 513] on button "Submit" at bounding box center [902, 503] width 73 height 23
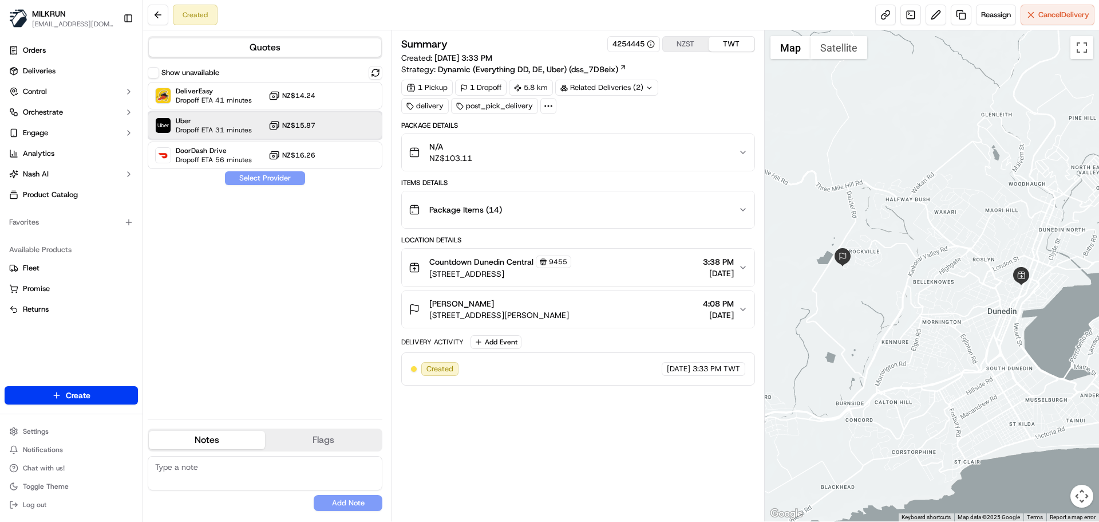
click at [239, 122] on span "Uber" at bounding box center [214, 120] width 76 height 9
click at [275, 178] on button "Assign Provider" at bounding box center [264, 178] width 81 height 14
